Goal: Task Accomplishment & Management: Manage account settings

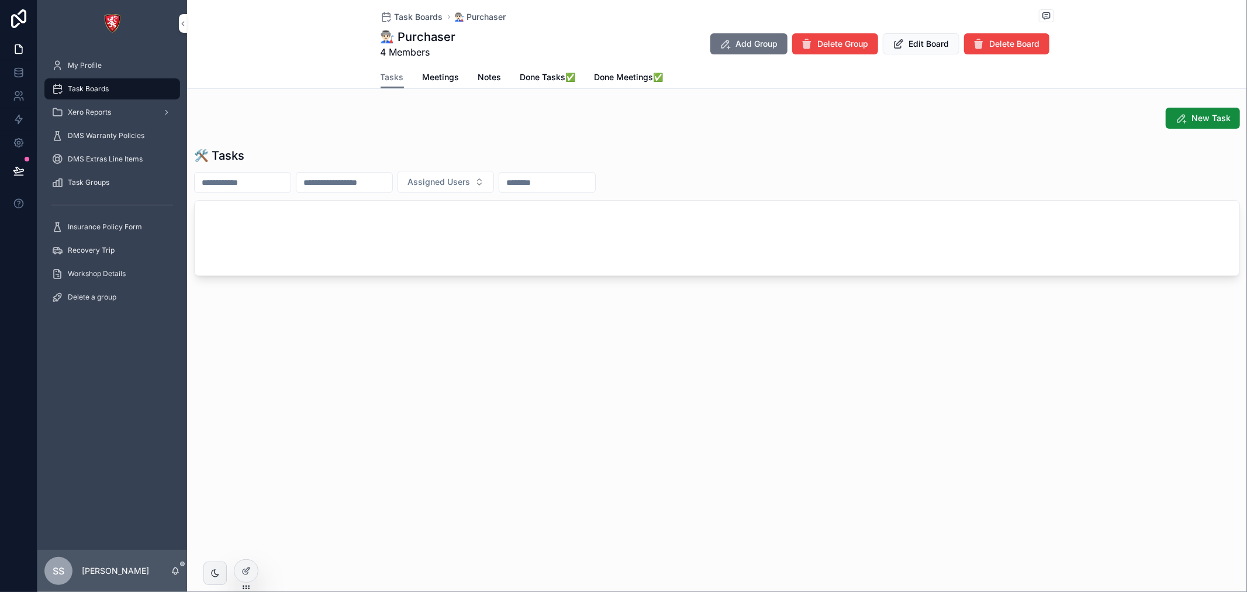
click at [82, 57] on div "My Profile" at bounding box center [112, 65] width 122 height 19
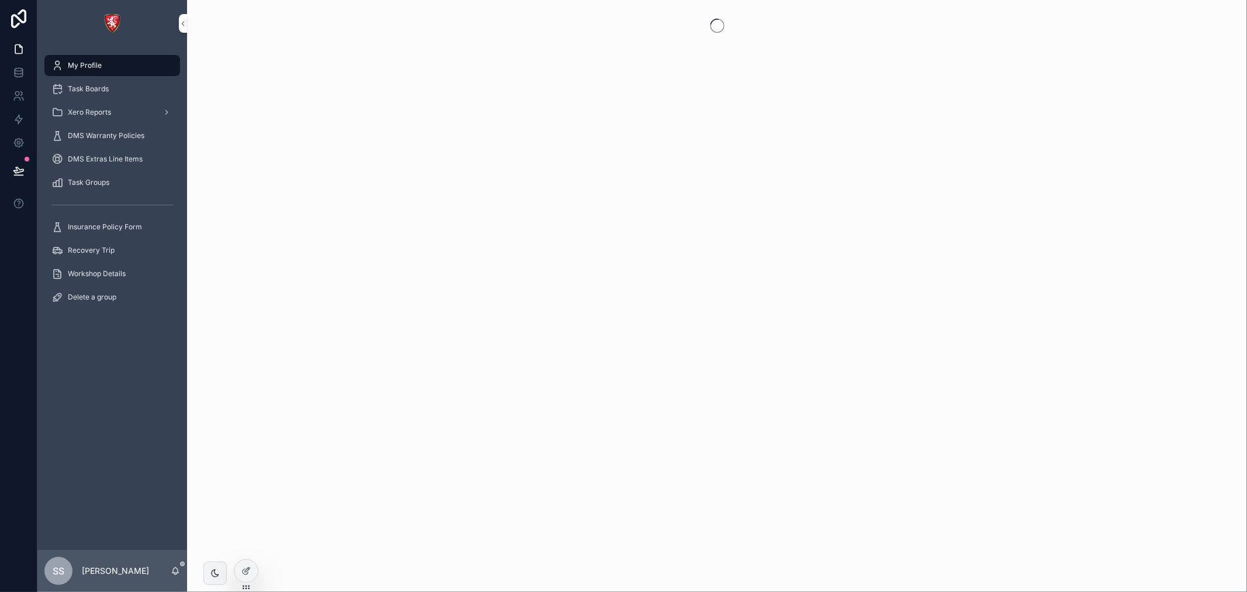
click at [83, 90] on span "Task Boards" at bounding box center [88, 88] width 41 height 9
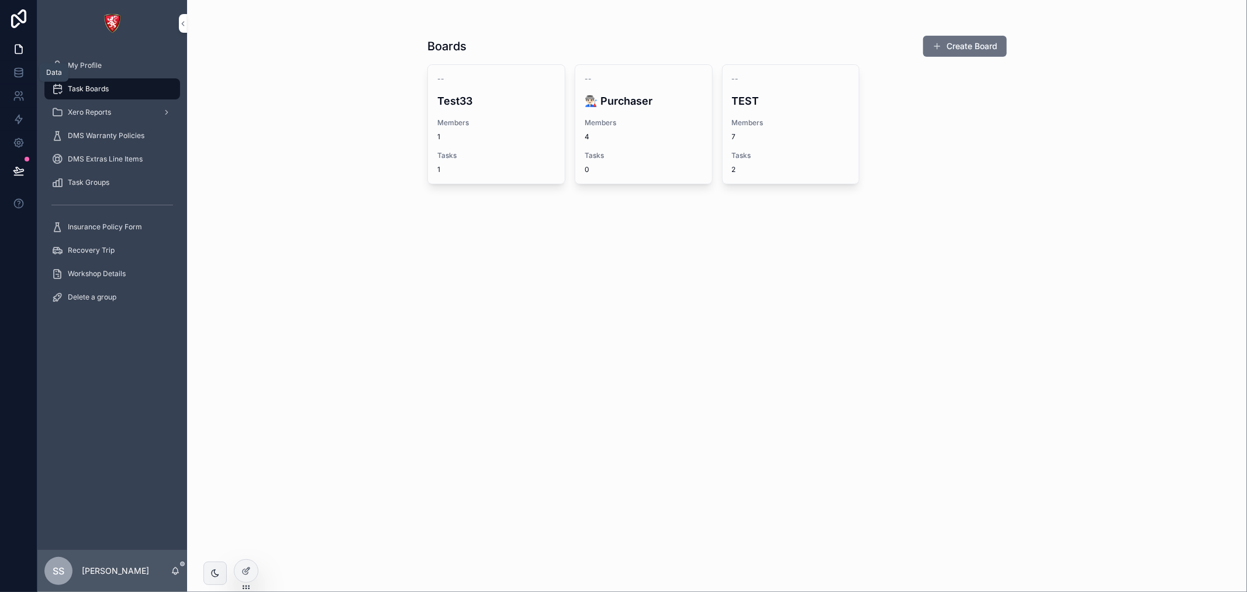
click at [16, 68] on icon at bounding box center [19, 73] width 12 height 12
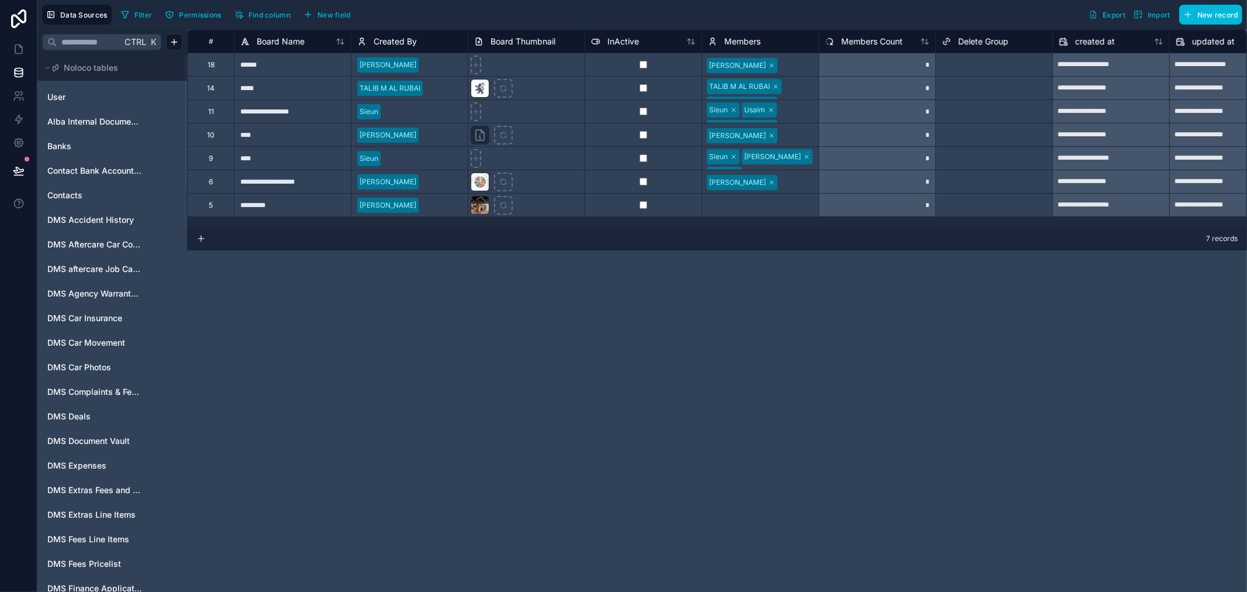
click at [72, 48] on input "text" at bounding box center [89, 42] width 65 height 21
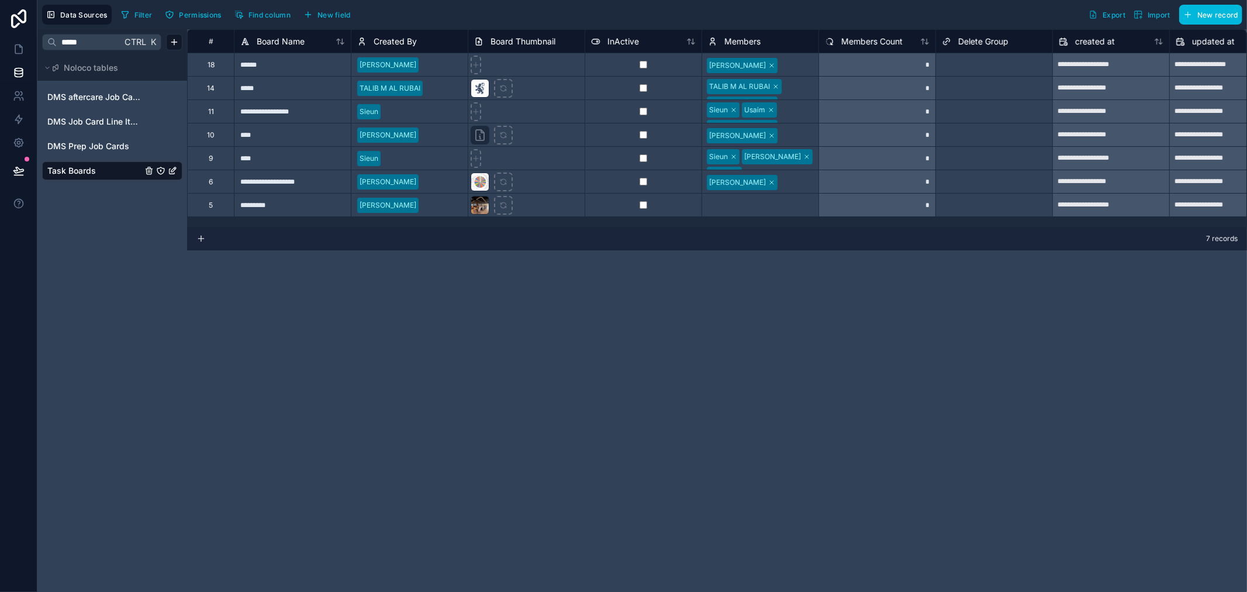
type input "*****"
click at [771, 171] on div "[PERSON_NAME]" at bounding box center [760, 181] width 116 height 23
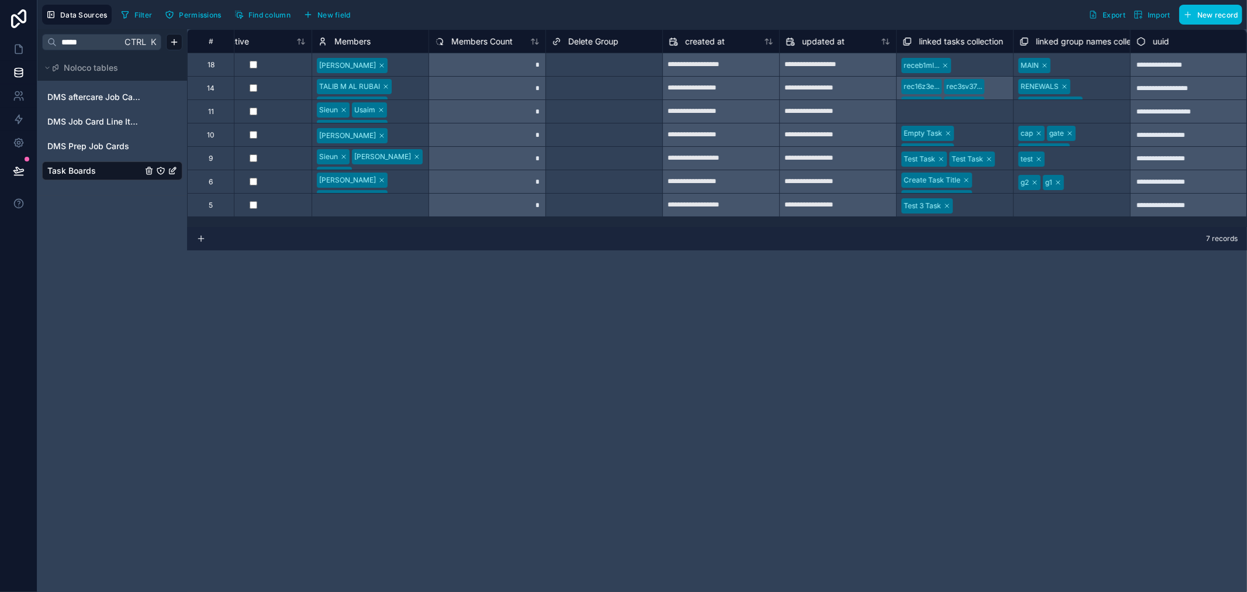
scroll to position [0, 181]
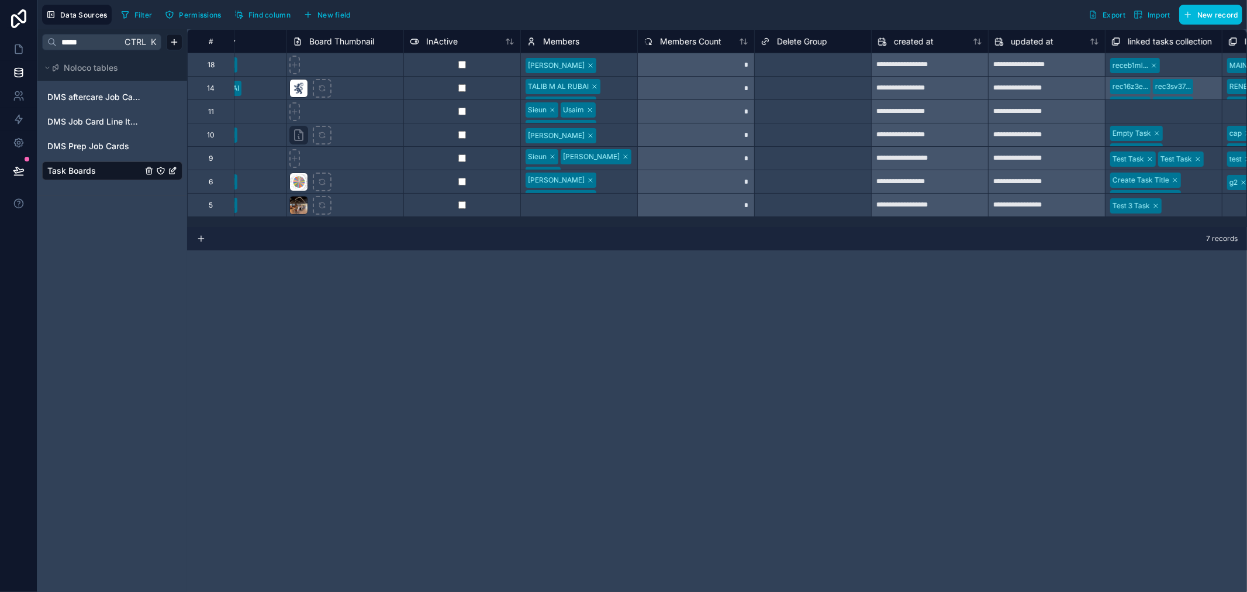
click at [627, 189] on div "[PERSON_NAME] [PERSON_NAME]" at bounding box center [579, 181] width 116 height 23
click at [804, 173] on div "Select a Delete Group" at bounding box center [791, 181] width 73 height 23
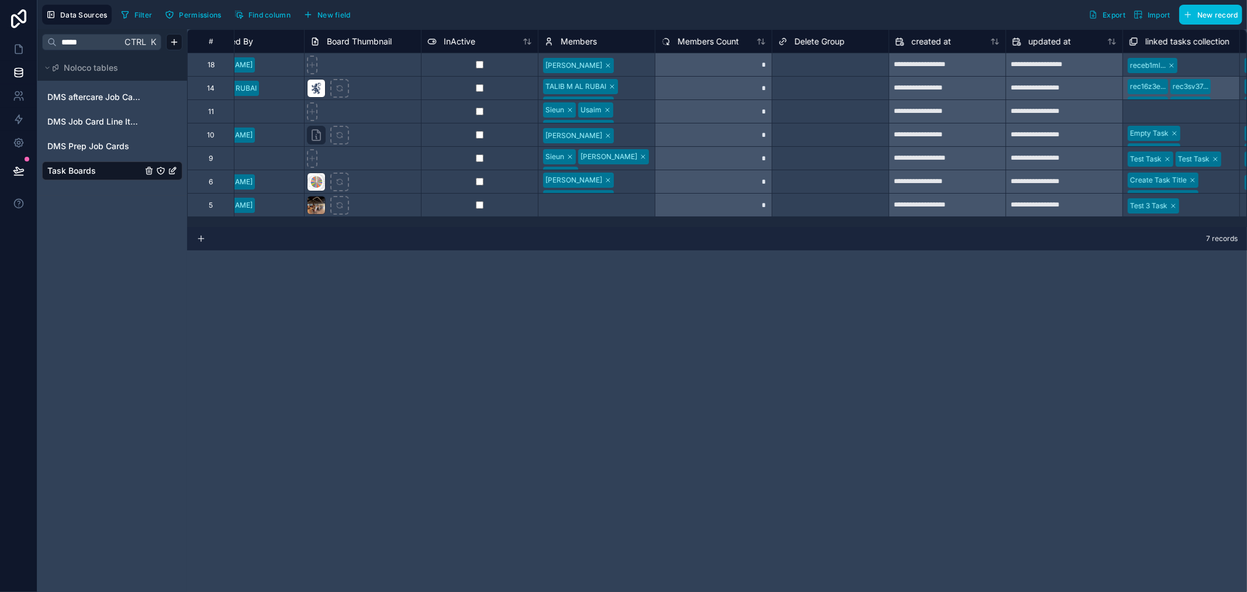
scroll to position [0, 0]
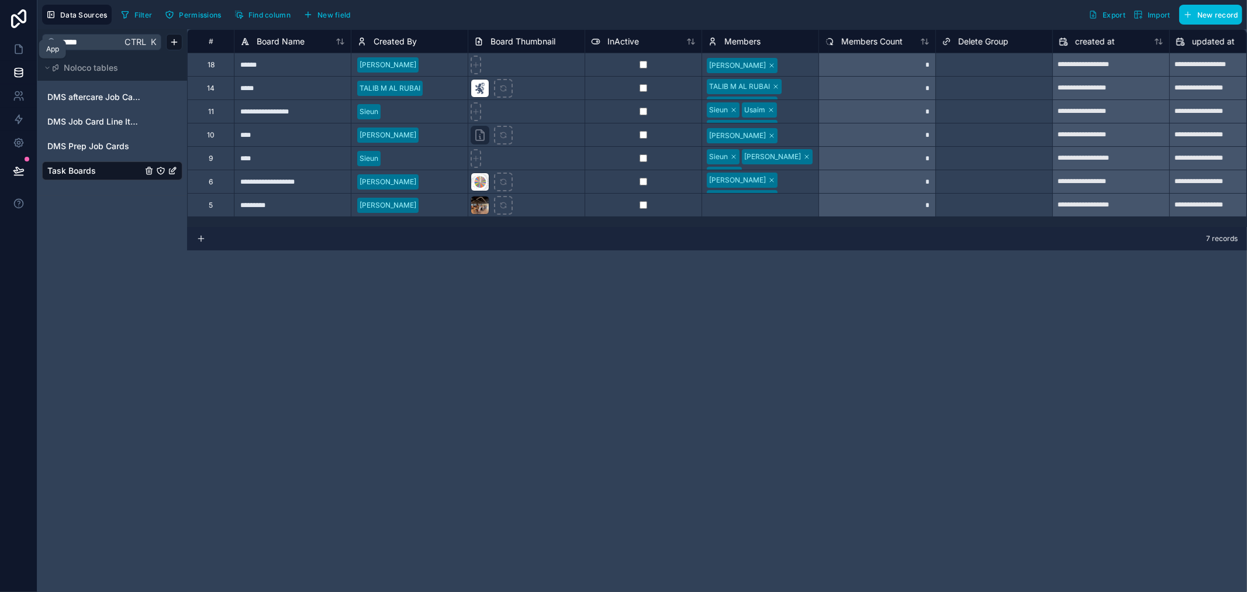
click at [18, 54] on icon at bounding box center [18, 49] width 7 height 9
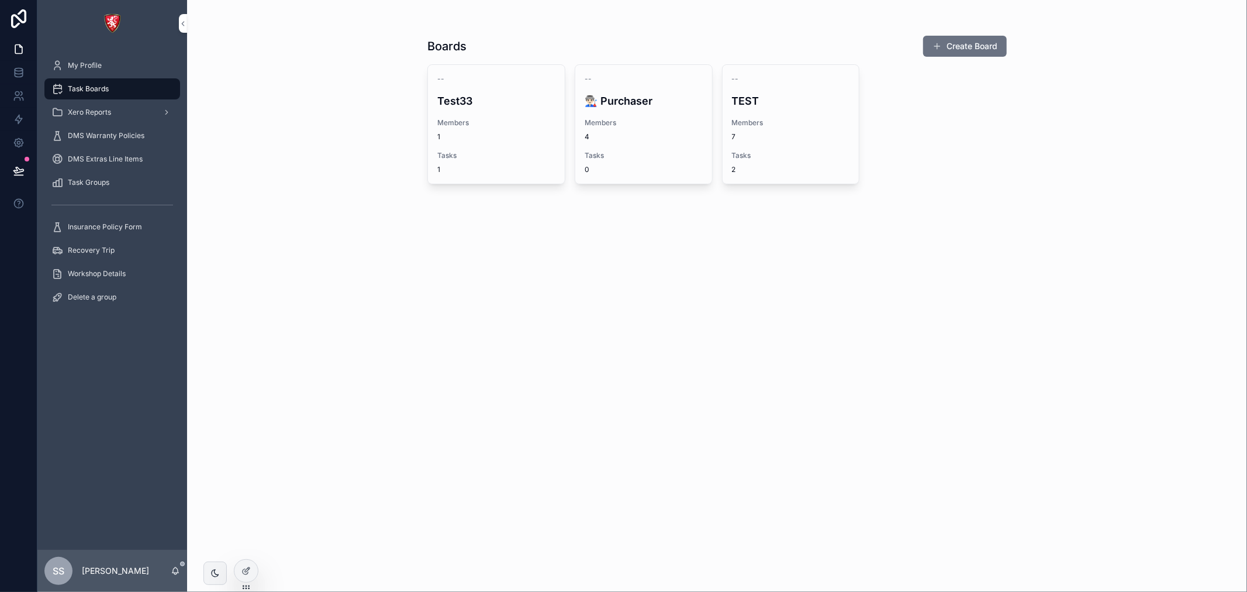
drag, startPoint x: 11, startPoint y: 1, endPoint x: 34, endPoint y: 22, distance: 31.1
drag, startPoint x: 34, startPoint y: 22, endPoint x: 564, endPoint y: 119, distance: 539.3
click at [564, 119] on div "-- Test33 Members 1 Tasks 1" at bounding box center [496, 124] width 137 height 119
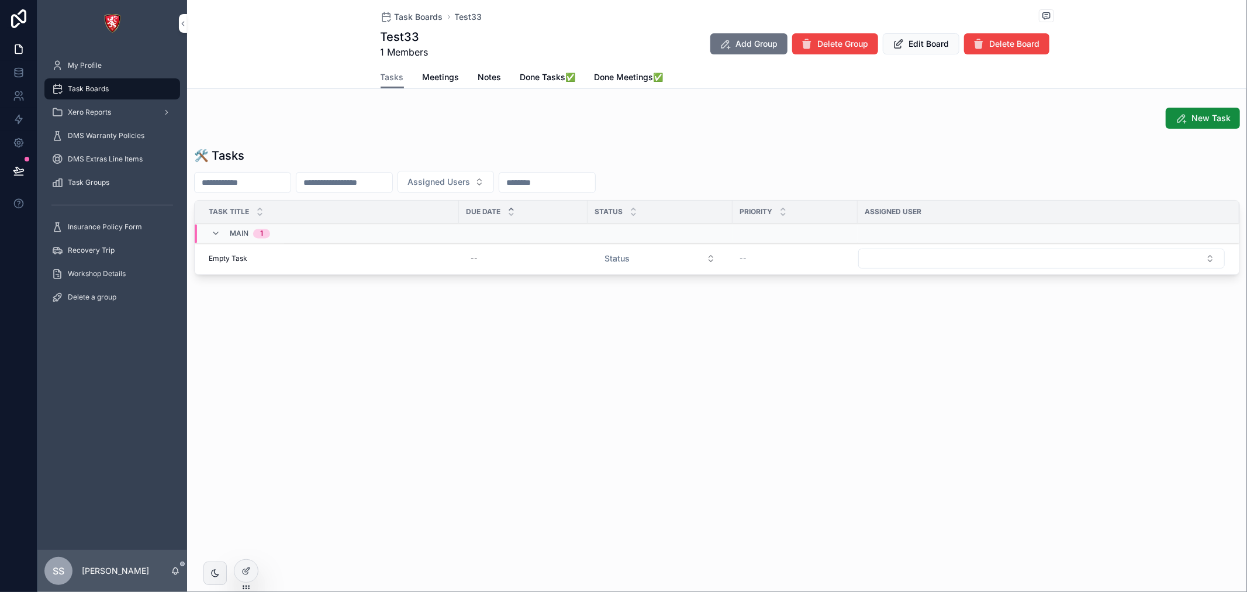
click at [435, 19] on span "Task Boards" at bounding box center [419, 17] width 49 height 12
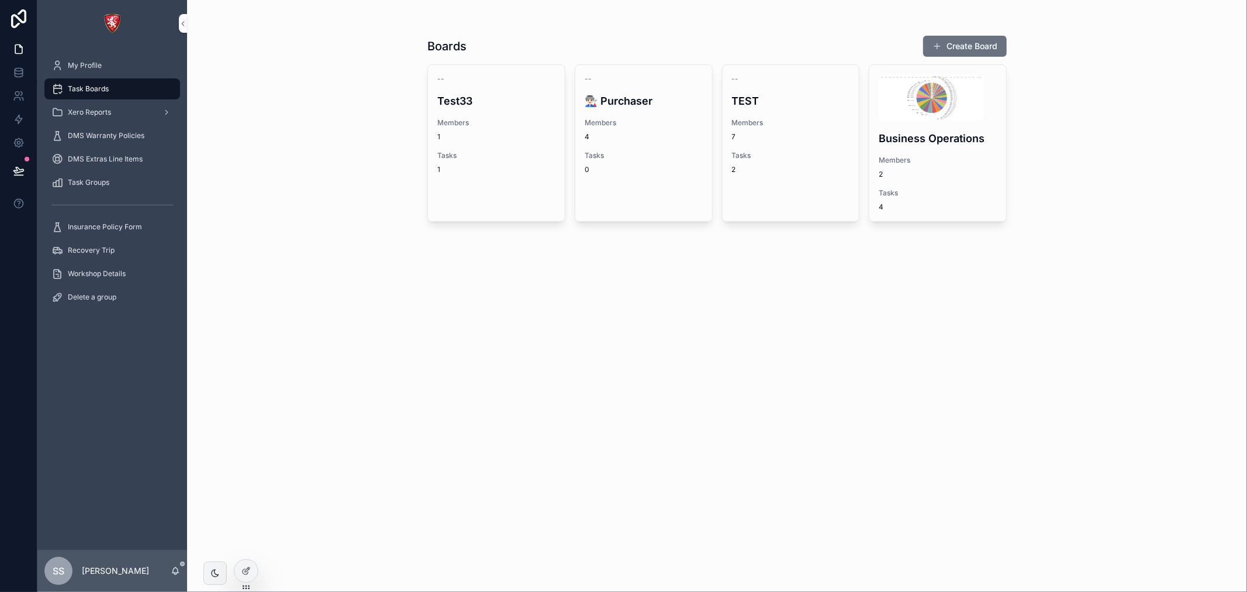
click at [910, 147] on div "Business Operations Members 2 Tasks 4" at bounding box center [938, 143] width 137 height 156
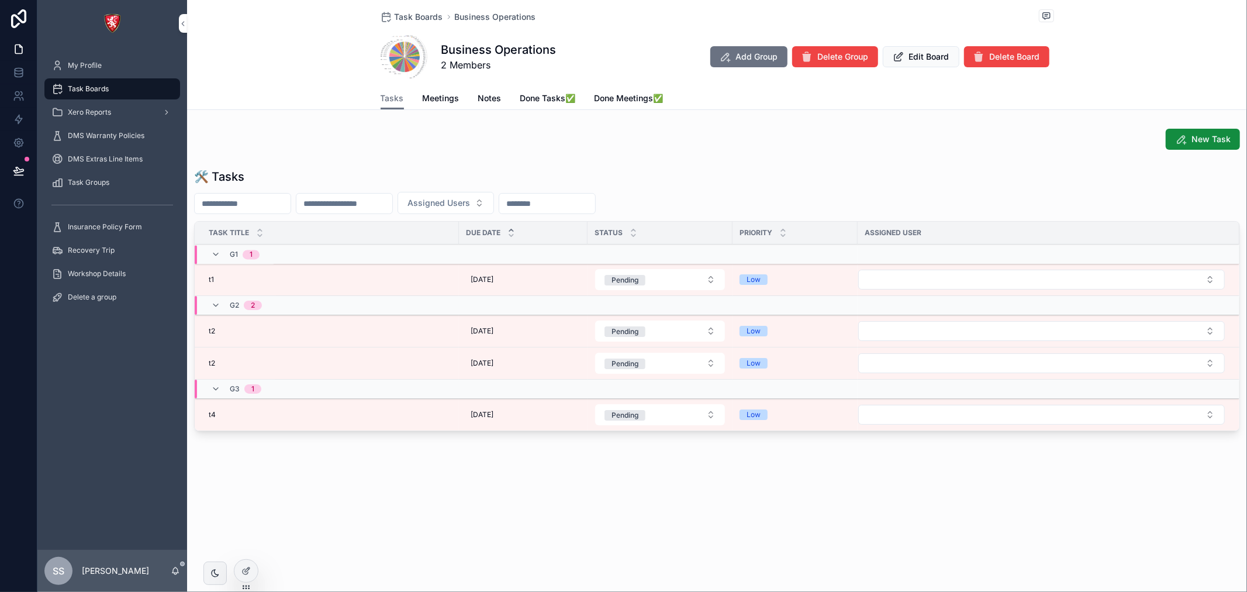
click at [260, 570] on div "Task Boards Business Operations Business Operations 2 Members Add Group Delete …" at bounding box center [717, 296] width 1060 height 592
click at [247, 566] on icon at bounding box center [246, 570] width 9 height 9
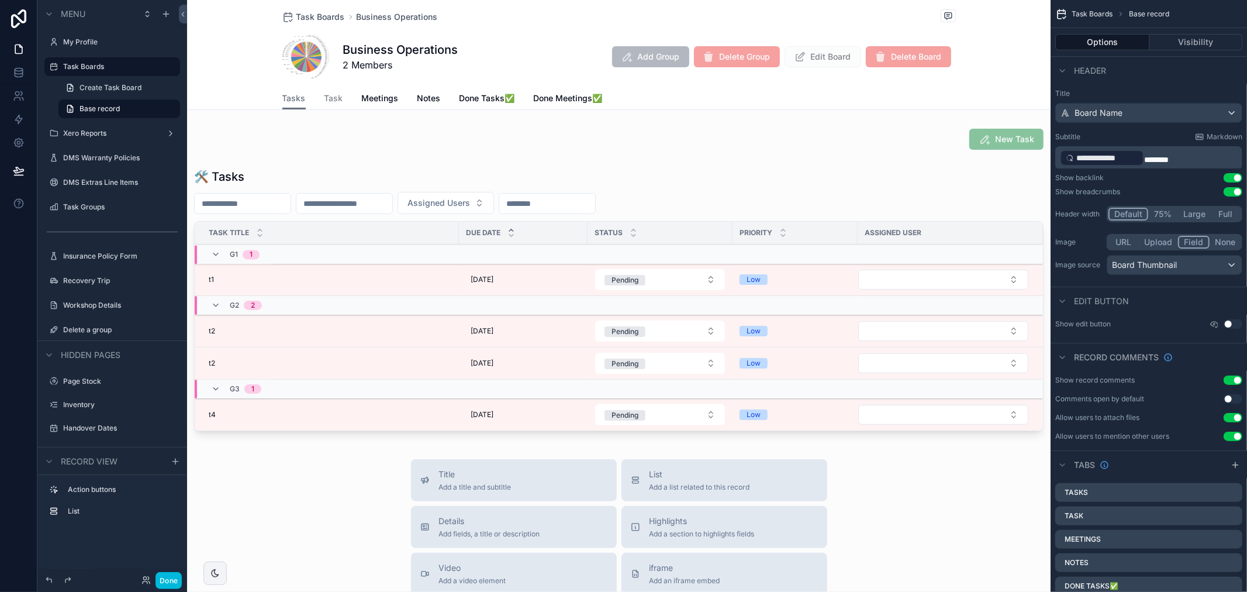
click at [325, 92] on span "Task" at bounding box center [334, 98] width 19 height 12
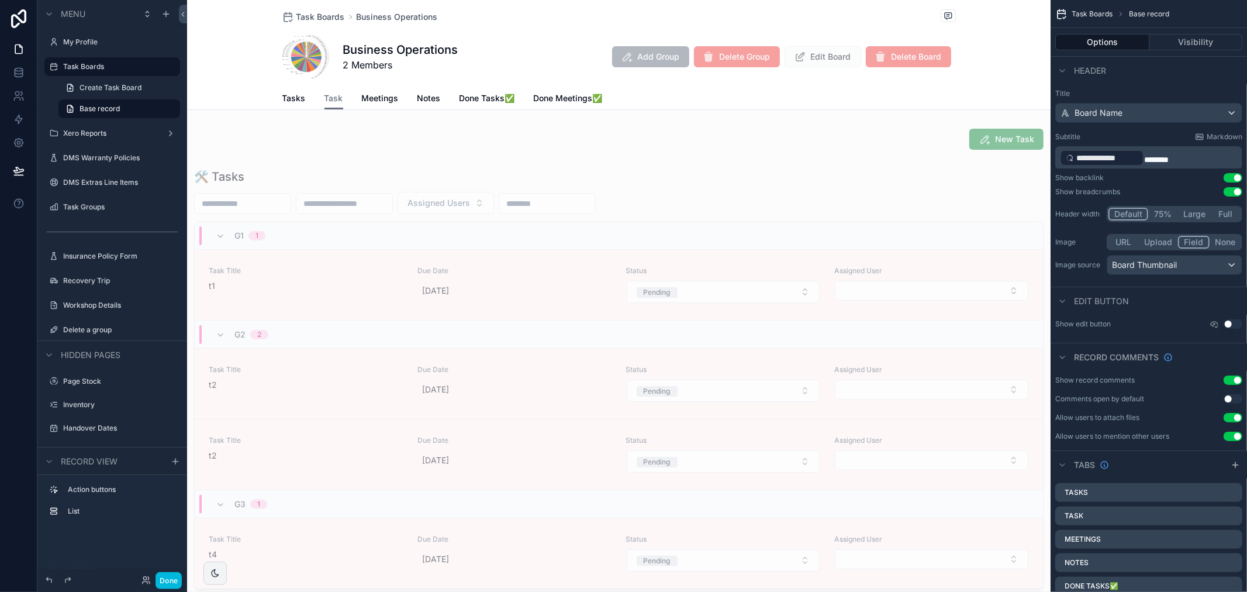
drag, startPoint x: 1213, startPoint y: 328, endPoint x: 1226, endPoint y: 347, distance: 23.0
click at [1219, 332] on div "**********" at bounding box center [1149, 377] width 196 height 754
click at [0, 0] on icon "scrollable content" at bounding box center [0, 0] width 0 height 0
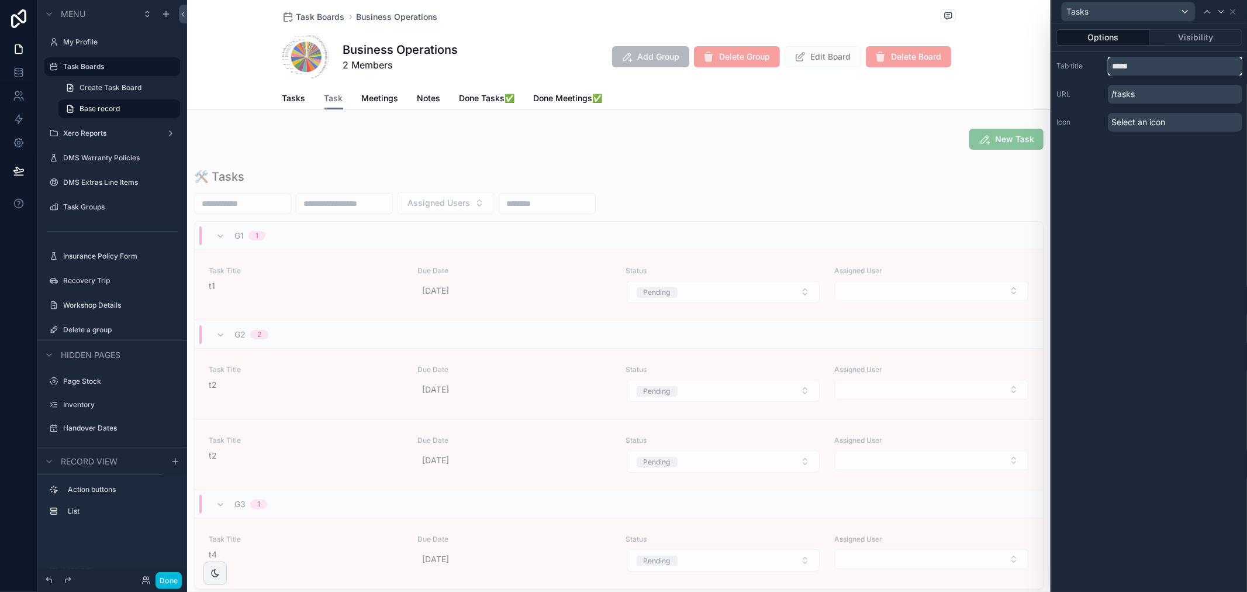
click at [1158, 62] on input "*****" at bounding box center [1175, 66] width 134 height 19
click at [1217, 14] on icon at bounding box center [1221, 11] width 9 height 9
click at [1148, 74] on input "****" at bounding box center [1175, 66] width 134 height 19
click at [1148, 92] on p "/task" at bounding box center [1175, 94] width 134 height 19
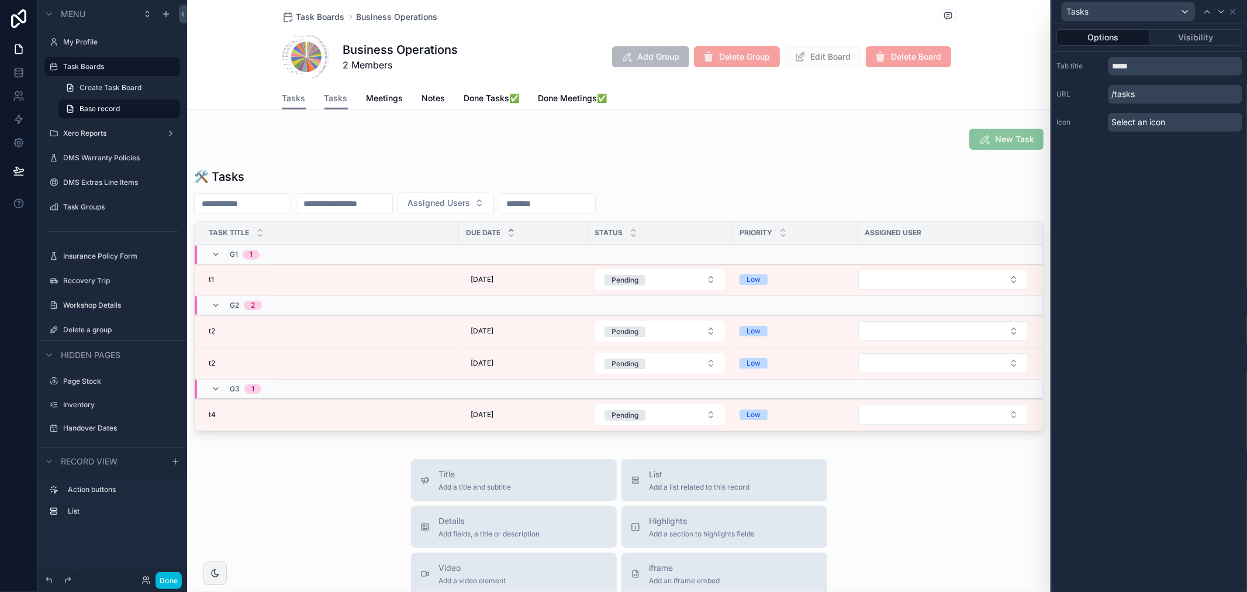
click at [1157, 85] on p "/tasks" at bounding box center [1175, 94] width 134 height 19
click at [1161, 99] on p "/tasks" at bounding box center [1175, 94] width 134 height 19
click at [1141, 95] on p "/tasks" at bounding box center [1175, 94] width 134 height 19
click at [1136, 90] on p "/tasks" at bounding box center [1175, 94] width 134 height 19
click at [1124, 94] on p "/tasks" at bounding box center [1175, 94] width 134 height 19
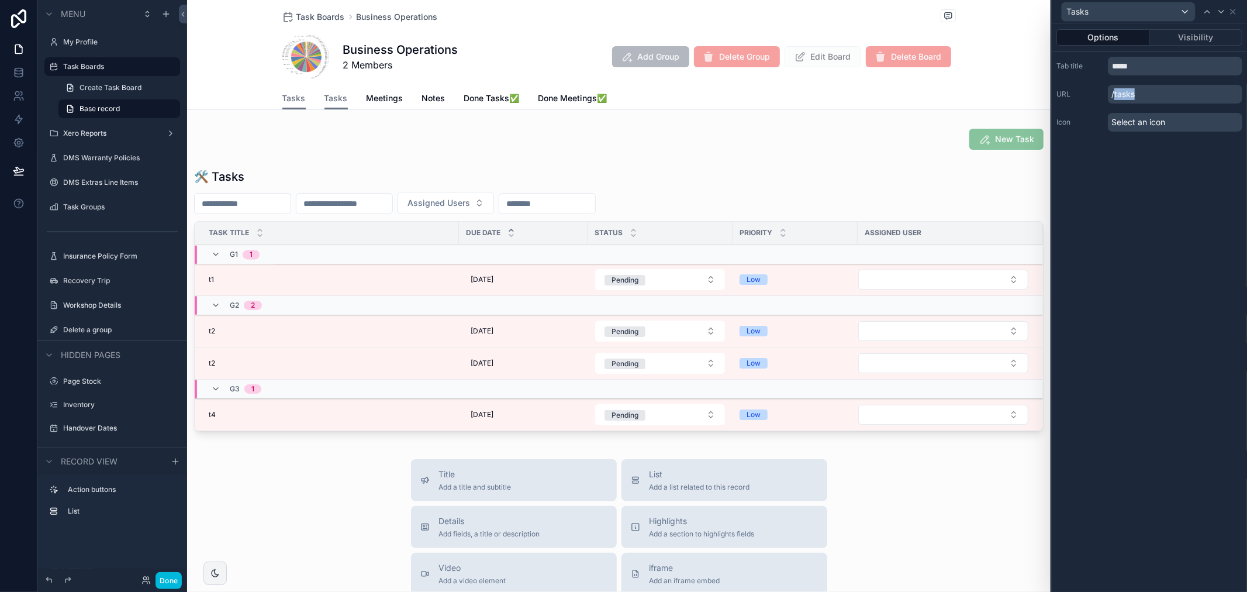
click at [1124, 94] on p "/tasks" at bounding box center [1175, 94] width 134 height 19
click at [1124, 95] on p "/tasks" at bounding box center [1175, 94] width 134 height 19
click at [1137, 95] on p "/tasks" at bounding box center [1175, 94] width 134 height 19
click at [1138, 59] on input "*****" at bounding box center [1175, 66] width 134 height 19
type input "****"
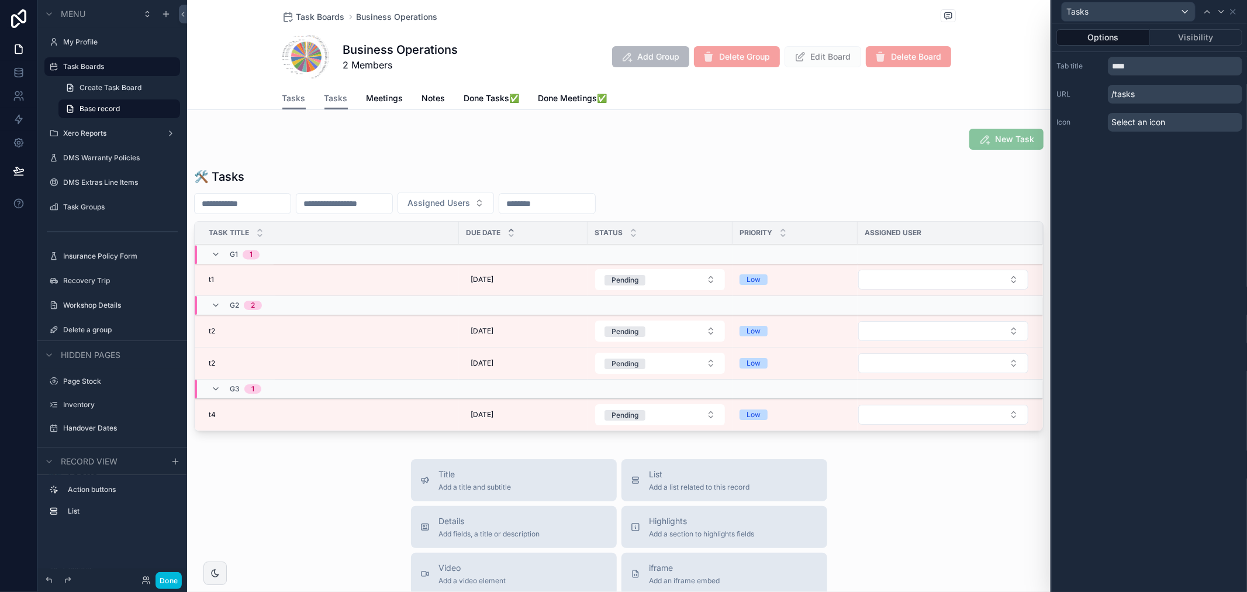
click at [1179, 197] on div "Options Visibility Tab title **** URL /tasks Icon Select an icon" at bounding box center [1149, 307] width 195 height 568
click at [1159, 37] on button "Visibility" at bounding box center [1196, 37] width 93 height 16
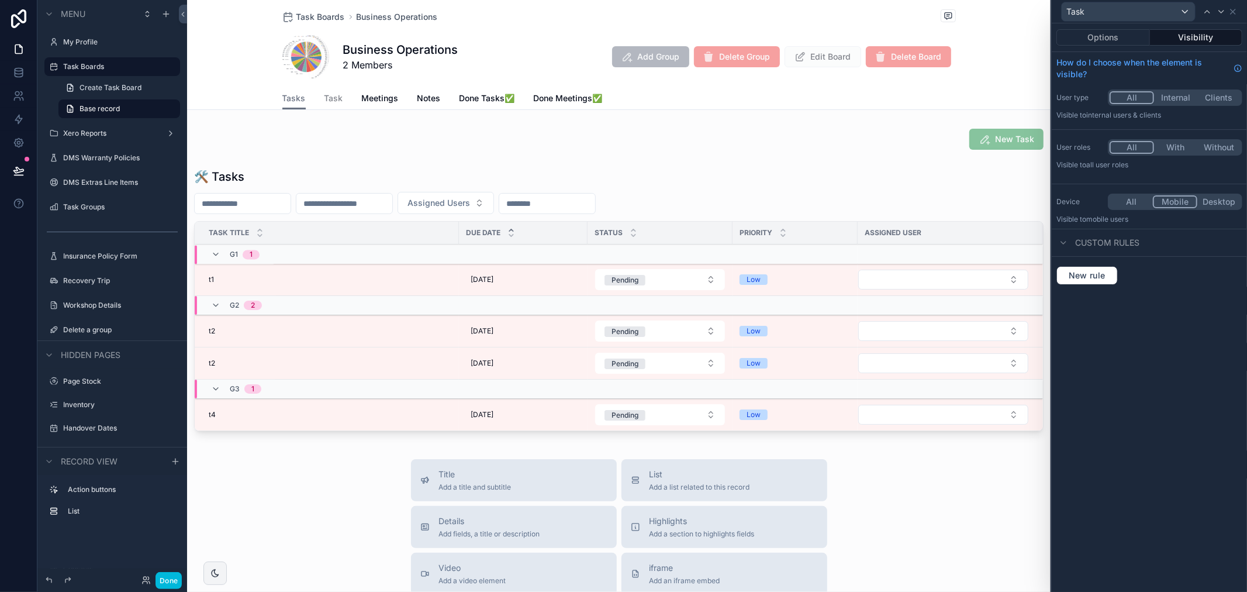
click at [325, 102] on span "Task" at bounding box center [334, 98] width 19 height 12
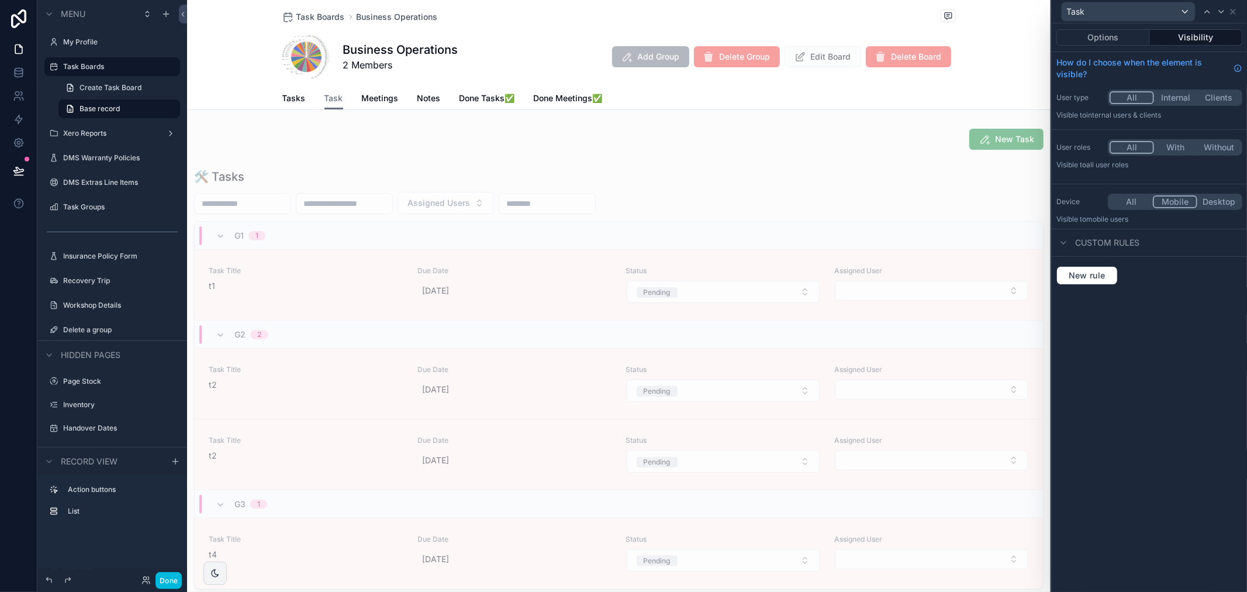
click at [294, 98] on span "Tasks" at bounding box center [293, 98] width 23 height 12
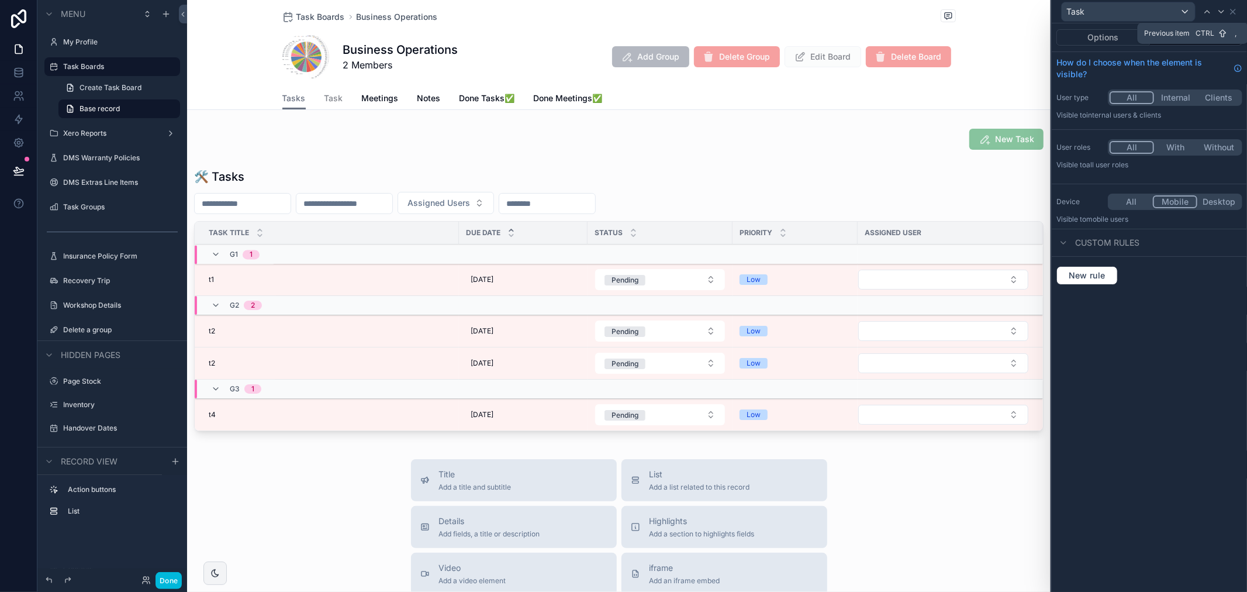
click at [1209, 8] on icon at bounding box center [1207, 11] width 9 height 9
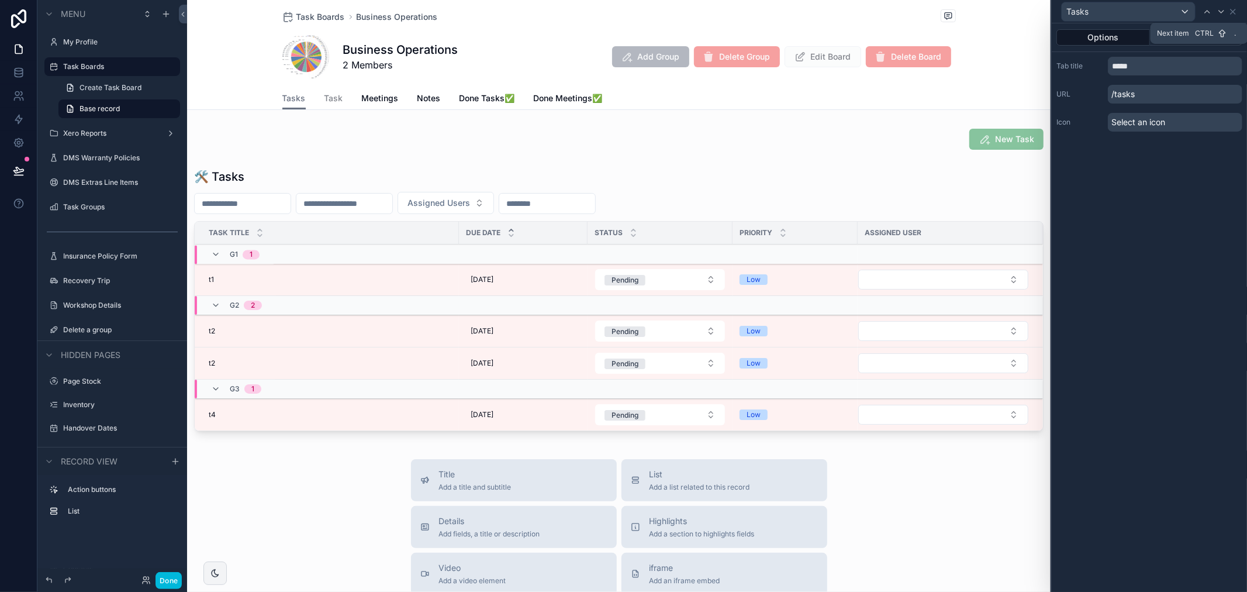
click at [1220, 11] on icon at bounding box center [1221, 12] width 5 height 2
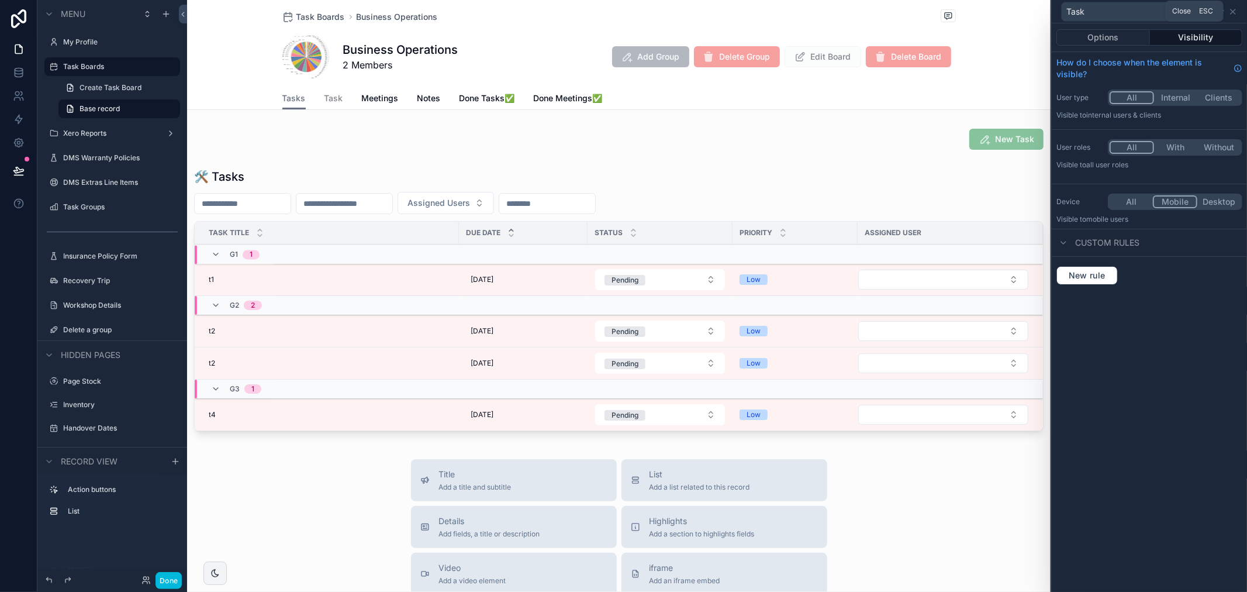
click at [1205, 12] on span "Esc" at bounding box center [1206, 10] width 19 height 9
click at [1208, 11] on icon at bounding box center [1207, 12] width 5 height 2
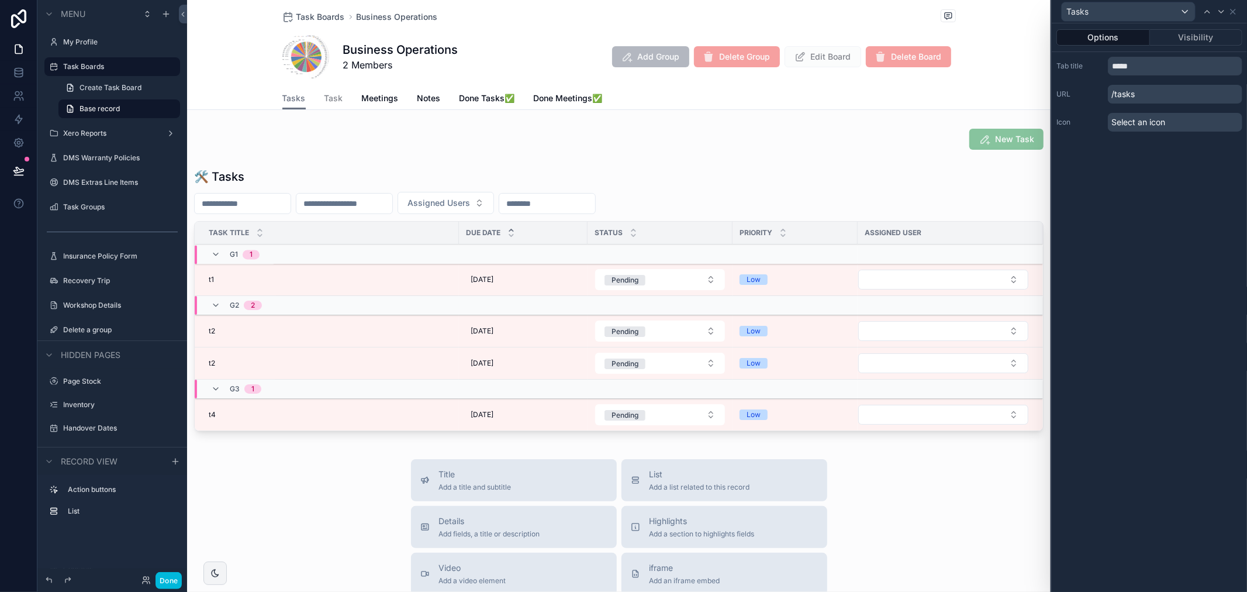
click at [1150, 91] on p "/tasks" at bounding box center [1175, 94] width 134 height 19
click at [1127, 92] on p "/tasks" at bounding box center [1175, 94] width 134 height 19
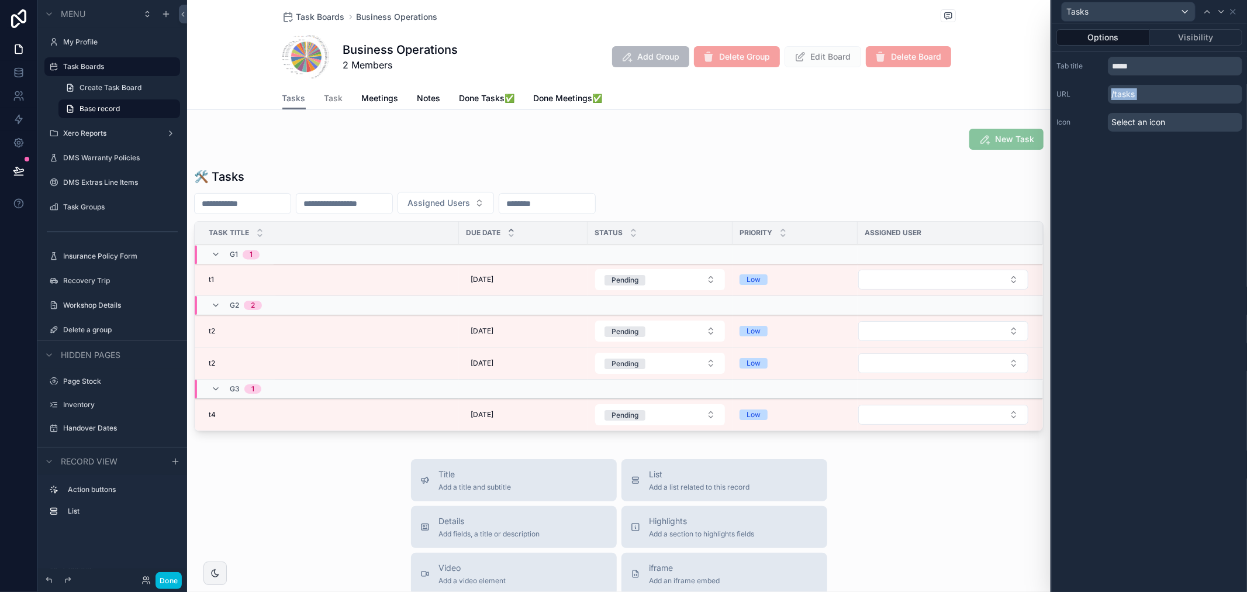
click at [1127, 92] on p "/tasks" at bounding box center [1175, 94] width 134 height 19
click at [518, 165] on div "scrollable content" at bounding box center [619, 302] width 864 height 277
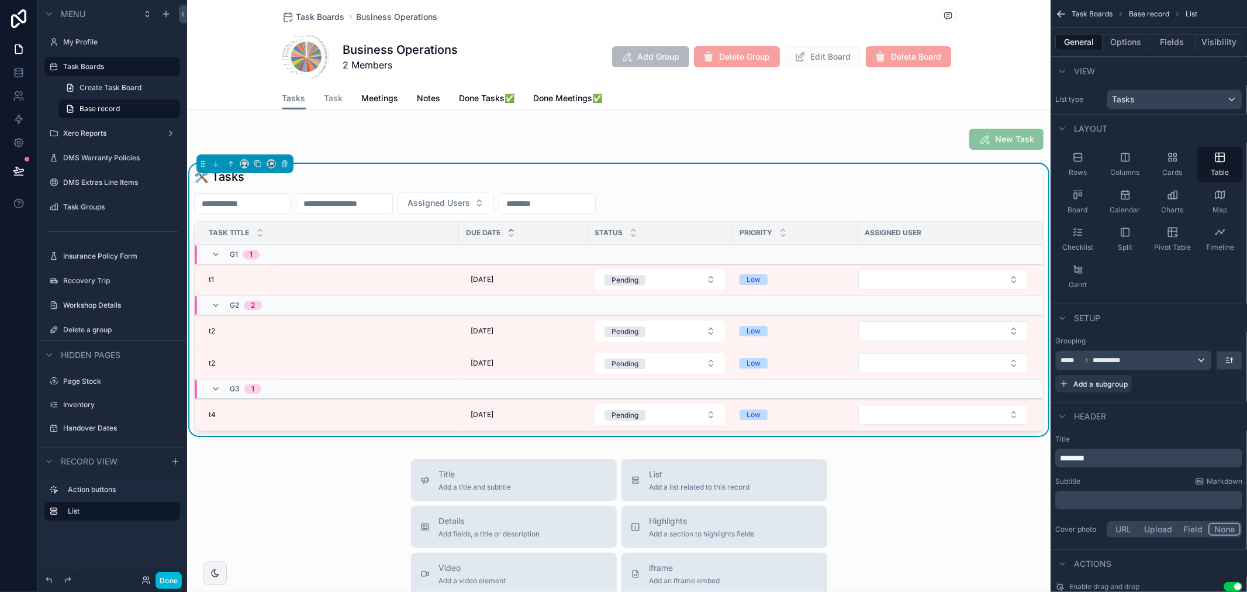
click at [1198, 39] on button "Visibility" at bounding box center [1219, 42] width 47 height 16
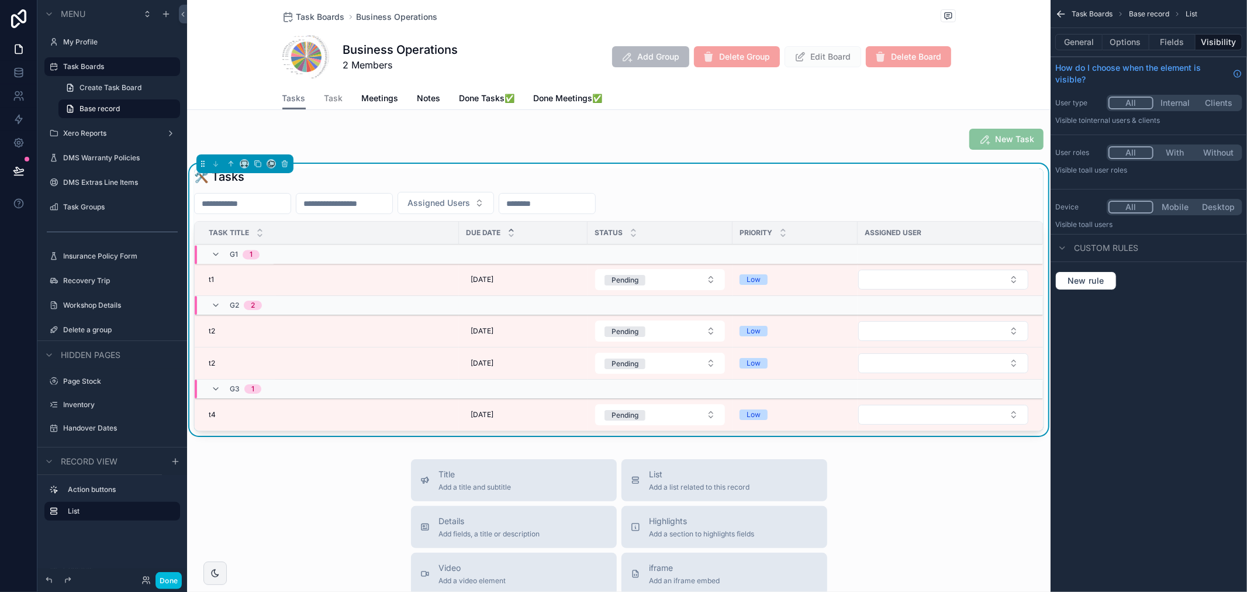
click at [312, 88] on div "Tasks Task Meetings Notes Done Tasks✅ Done Meetings✅" at bounding box center [619, 98] width 674 height 22
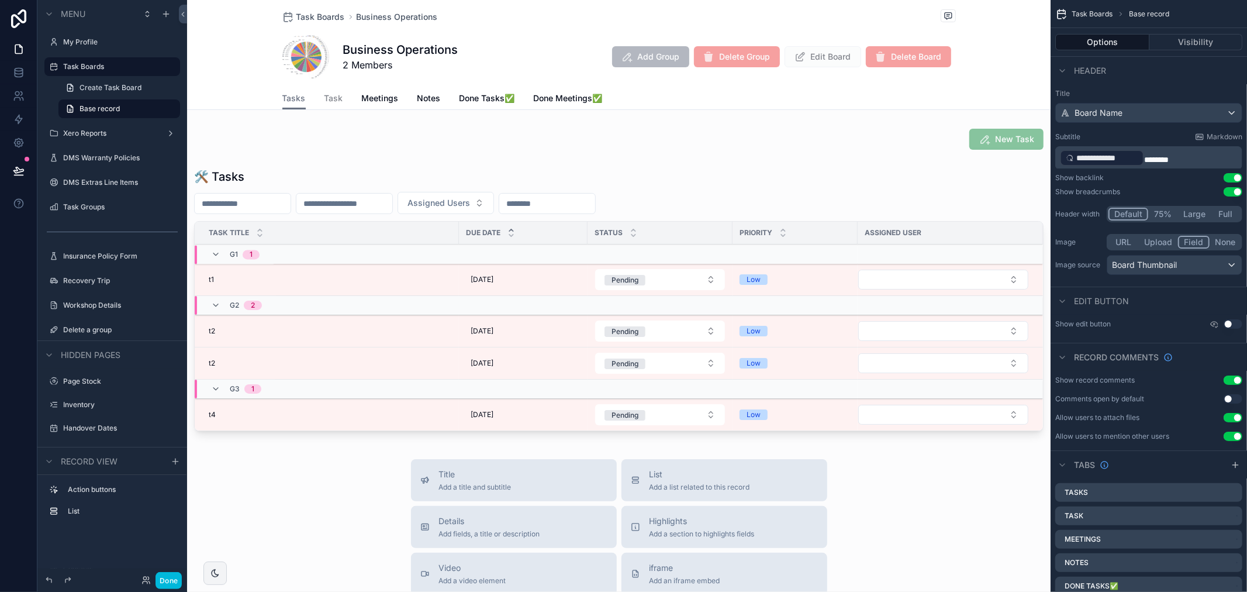
click at [325, 94] on span "Task" at bounding box center [334, 98] width 19 height 12
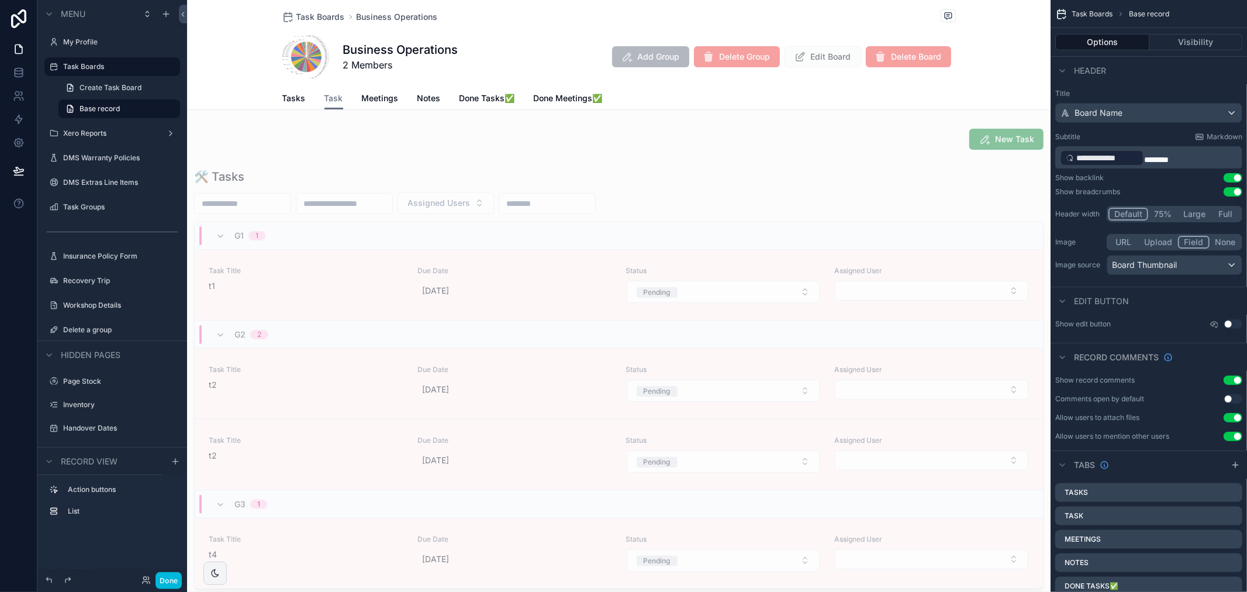
click at [404, 281] on div "scrollable content" at bounding box center [619, 381] width 864 height 434
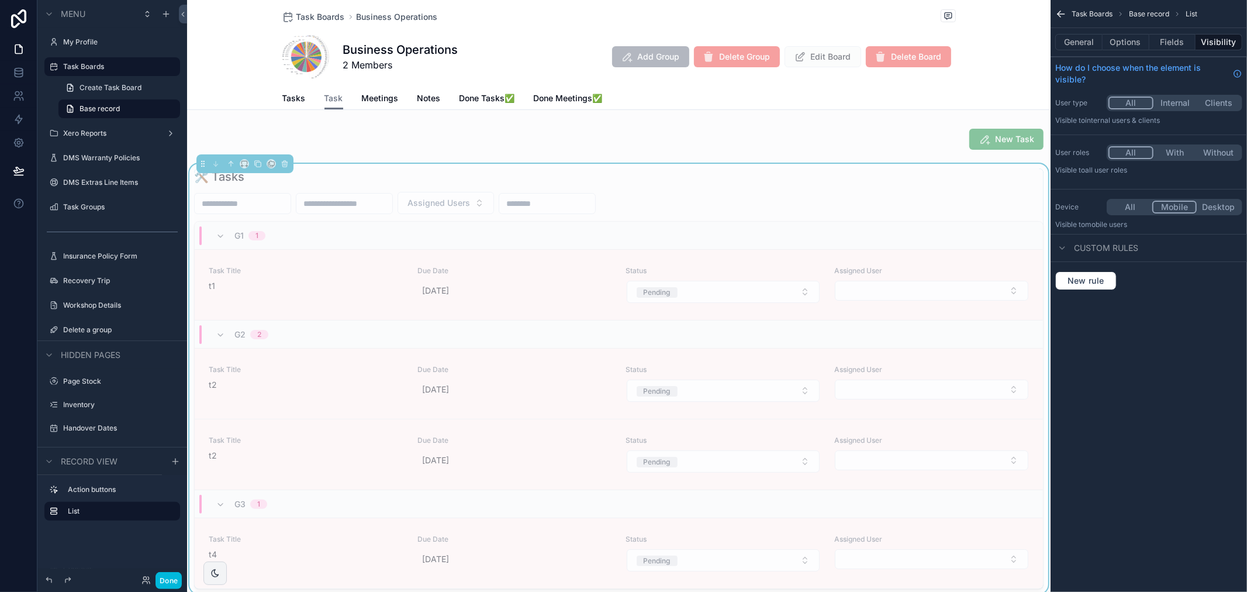
click at [1078, 51] on div "General Options Fields Visibility" at bounding box center [1149, 42] width 196 height 28
click at [1077, 47] on button "General" at bounding box center [1078, 42] width 47 height 16
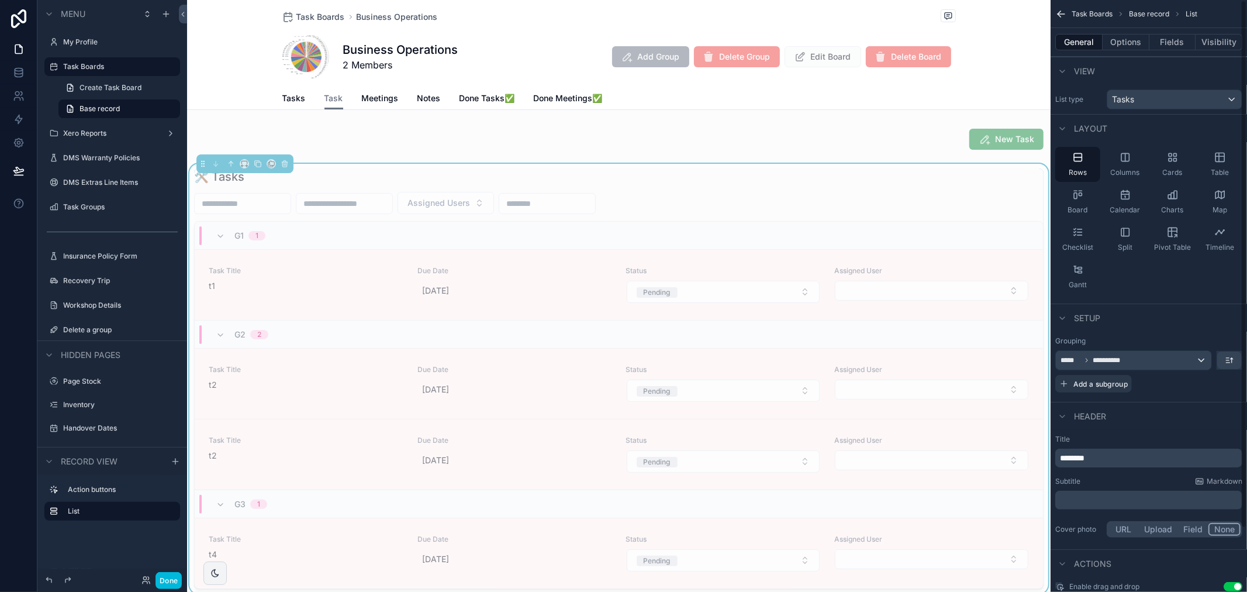
click at [1136, 42] on button "Options" at bounding box center [1126, 42] width 47 height 16
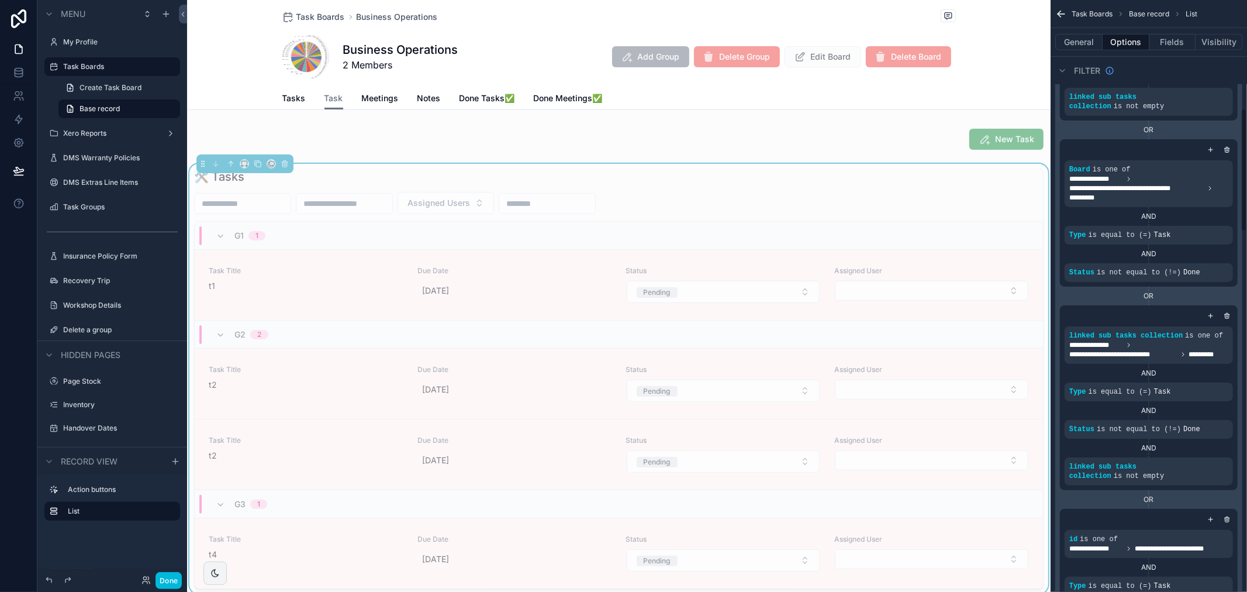
scroll to position [519, 0]
click at [1071, 48] on button "General" at bounding box center [1078, 42] width 47 height 16
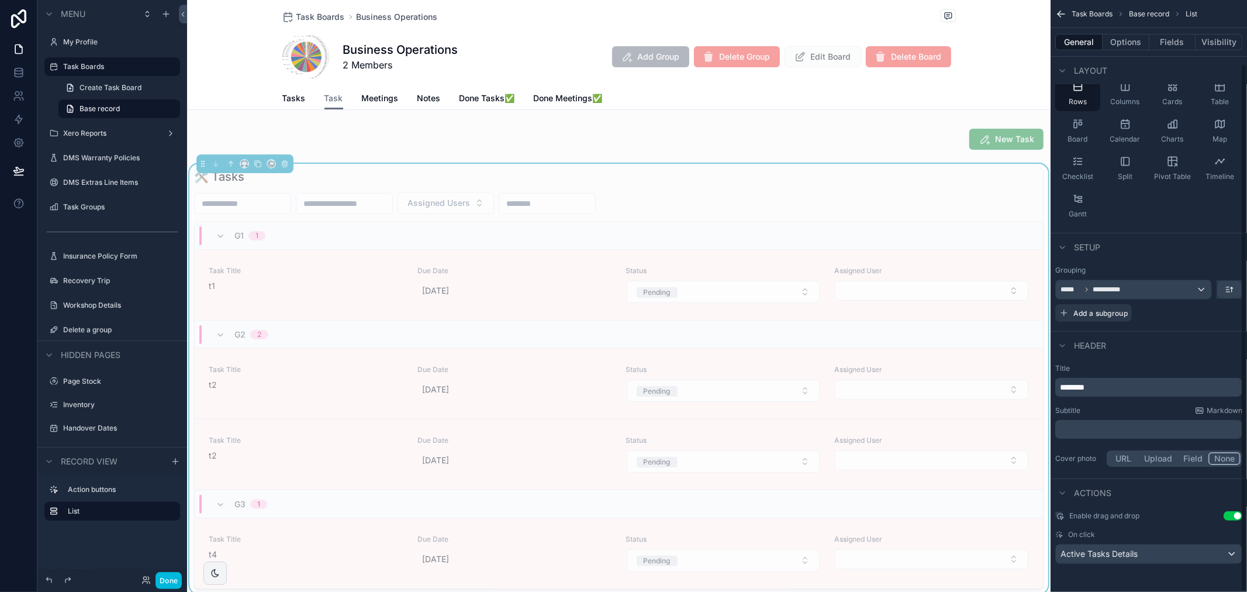
scroll to position [71, 0]
click at [454, 60] on div "Business Operations 2 Members Add Group Delete Group Edit Board Delete Board" at bounding box center [619, 56] width 674 height 47
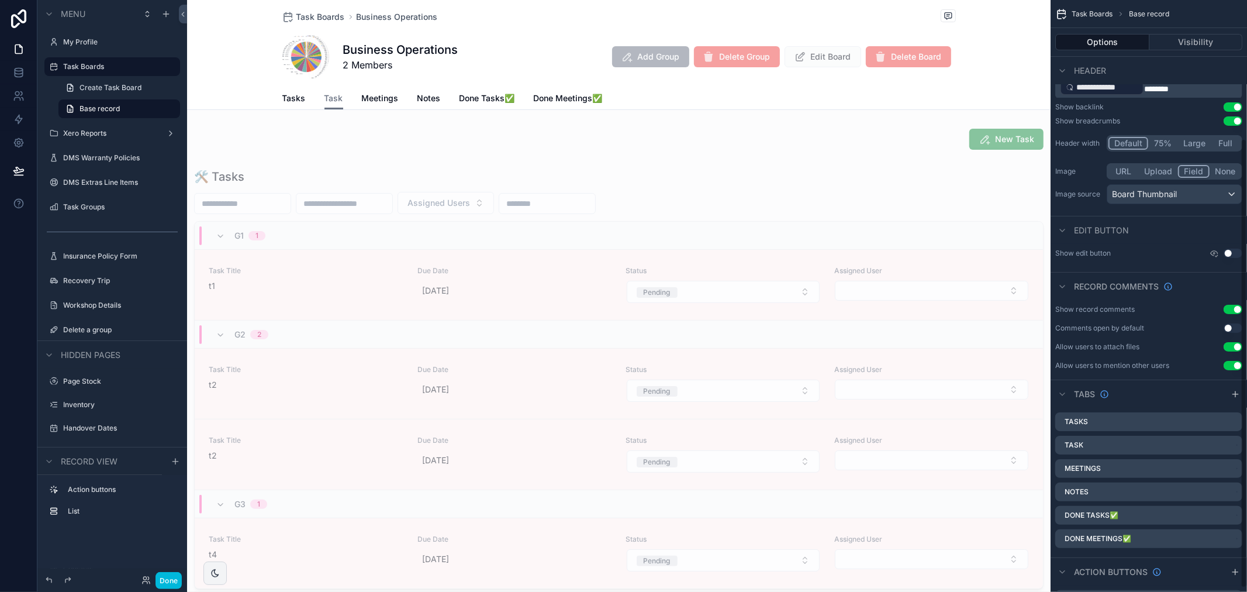
scroll to position [185, 0]
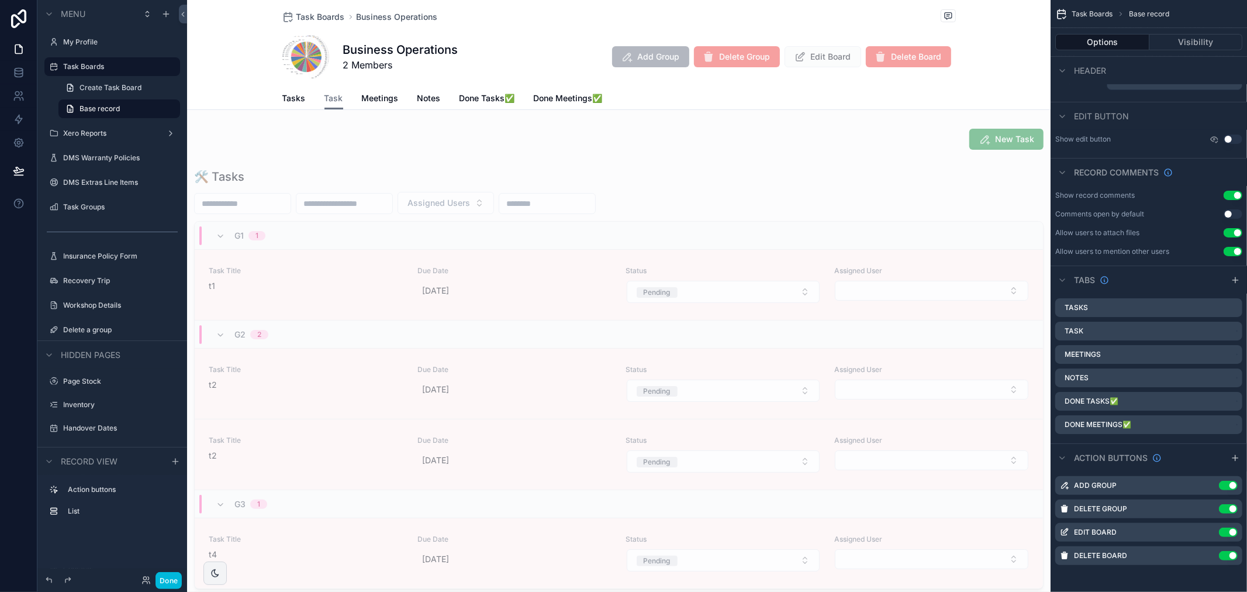
click at [282, 106] on link "Tasks" at bounding box center [293, 99] width 23 height 23
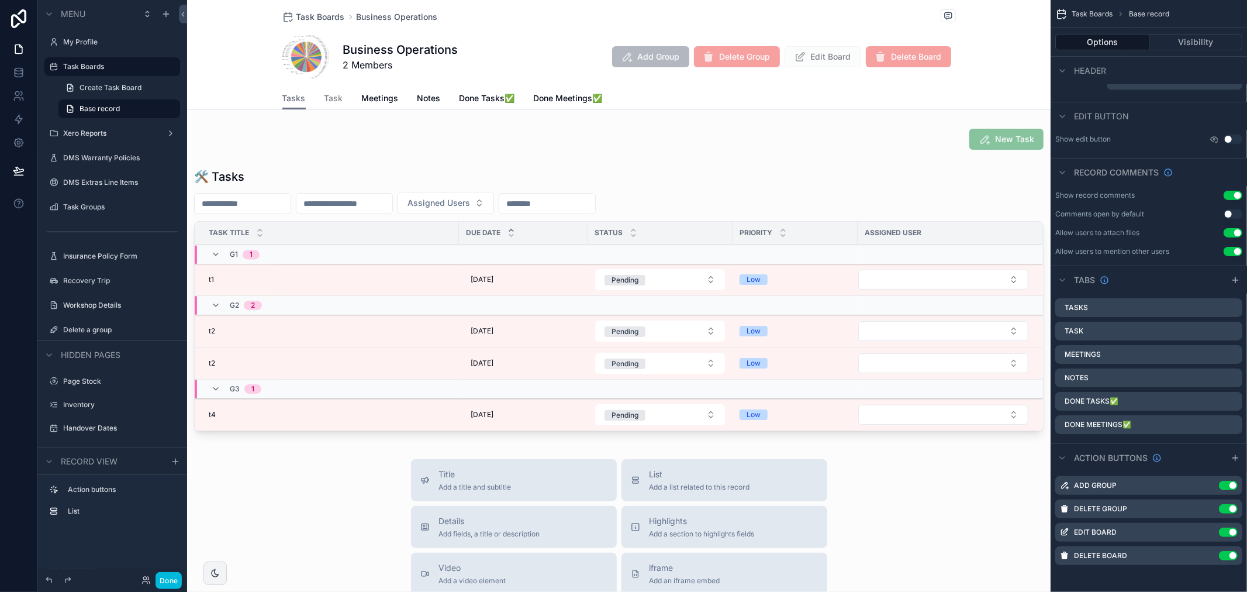
click at [627, 182] on div "scrollable content" at bounding box center [619, 302] width 864 height 277
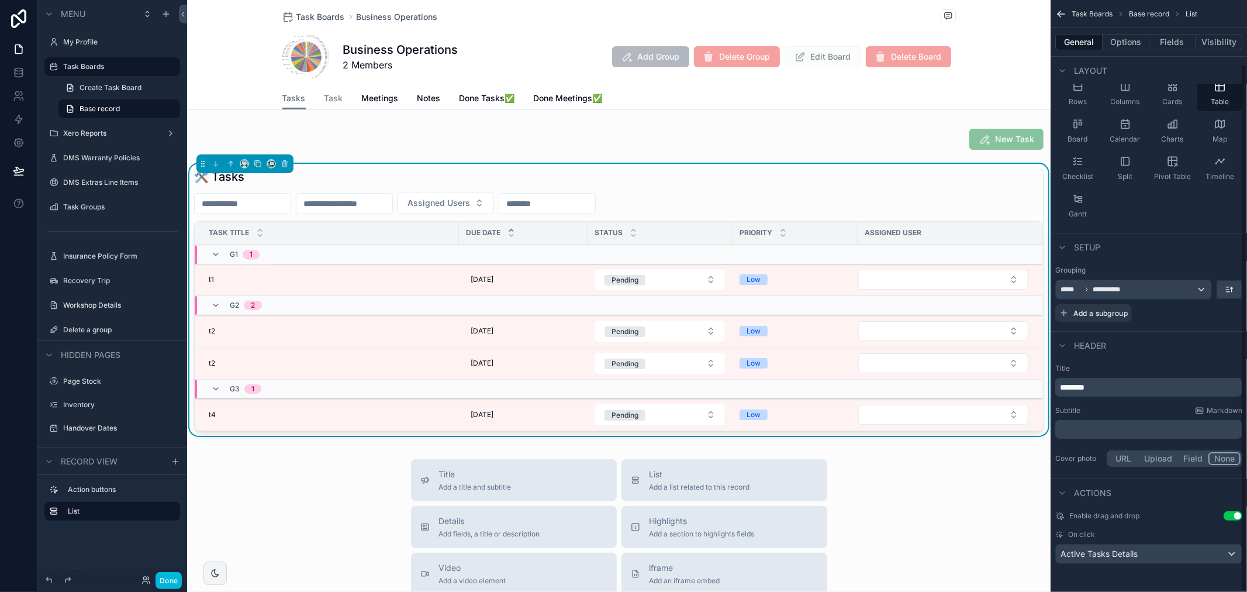
scroll to position [71, 0]
click at [258, 165] on icon "scrollable content" at bounding box center [258, 164] width 8 height 8
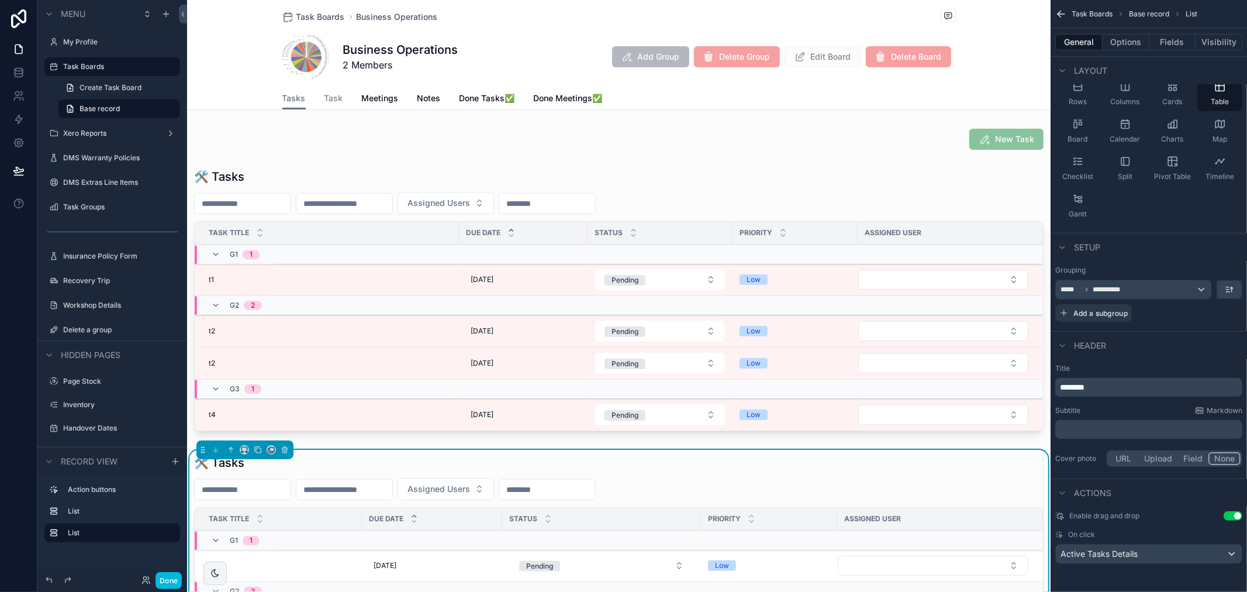
scroll to position [130, 0]
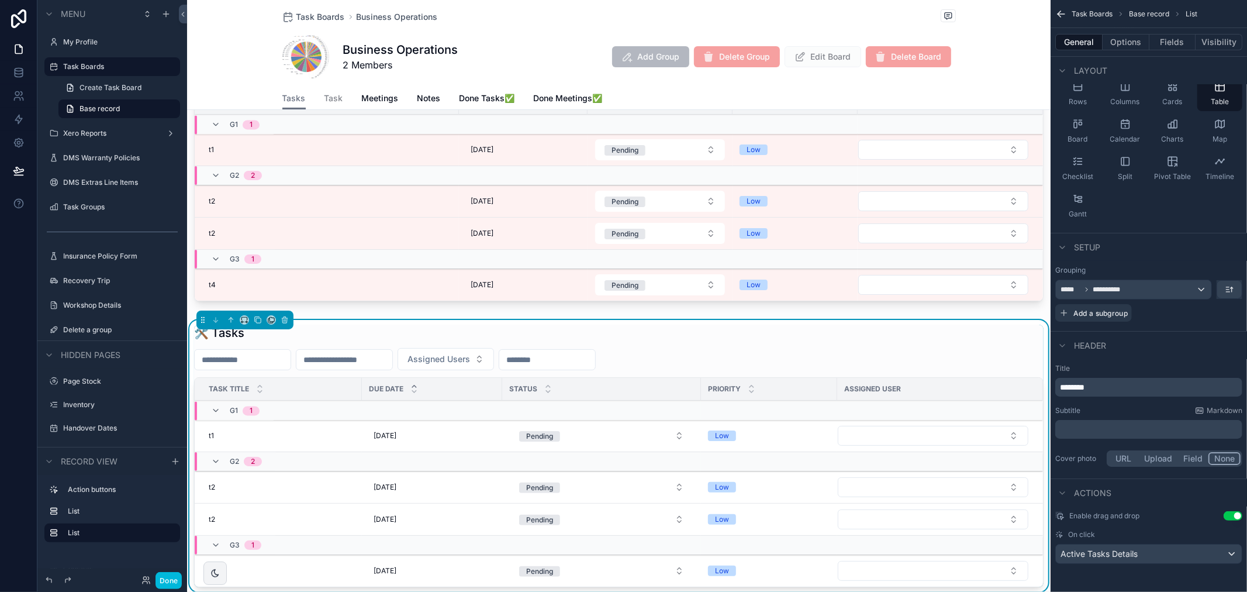
click at [355, 327] on div "🛠 Tasks" at bounding box center [619, 333] width 850 height 16
click at [1082, 103] on span "Rows" at bounding box center [1078, 101] width 18 height 9
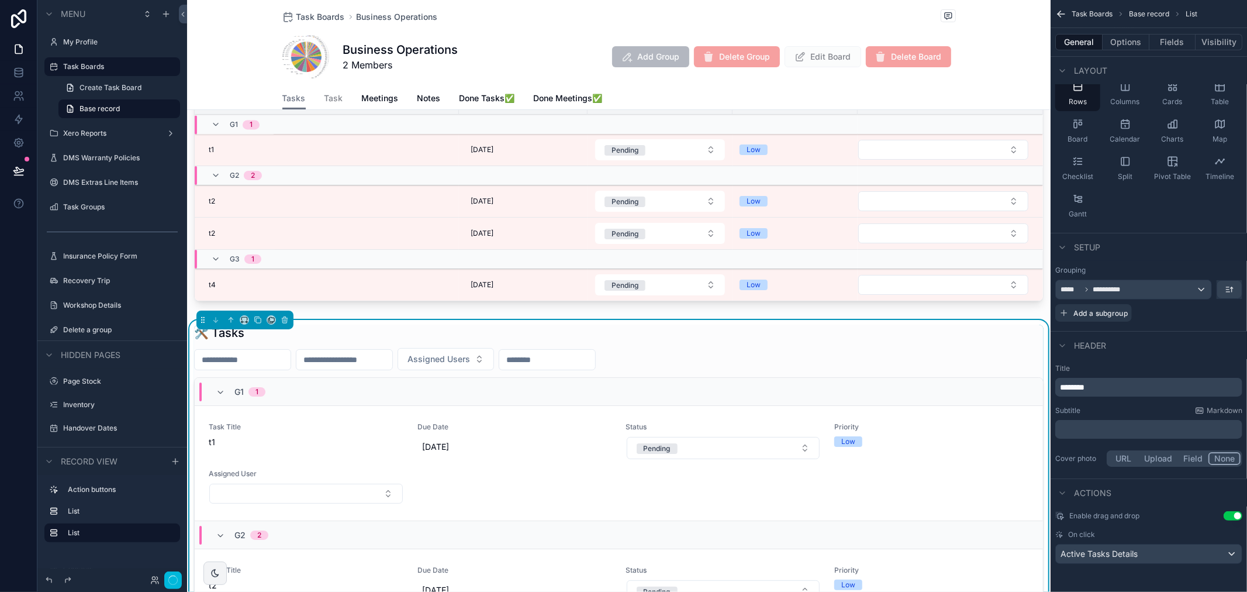
click at [1121, 43] on button "Options" at bounding box center [1126, 42] width 47 height 16
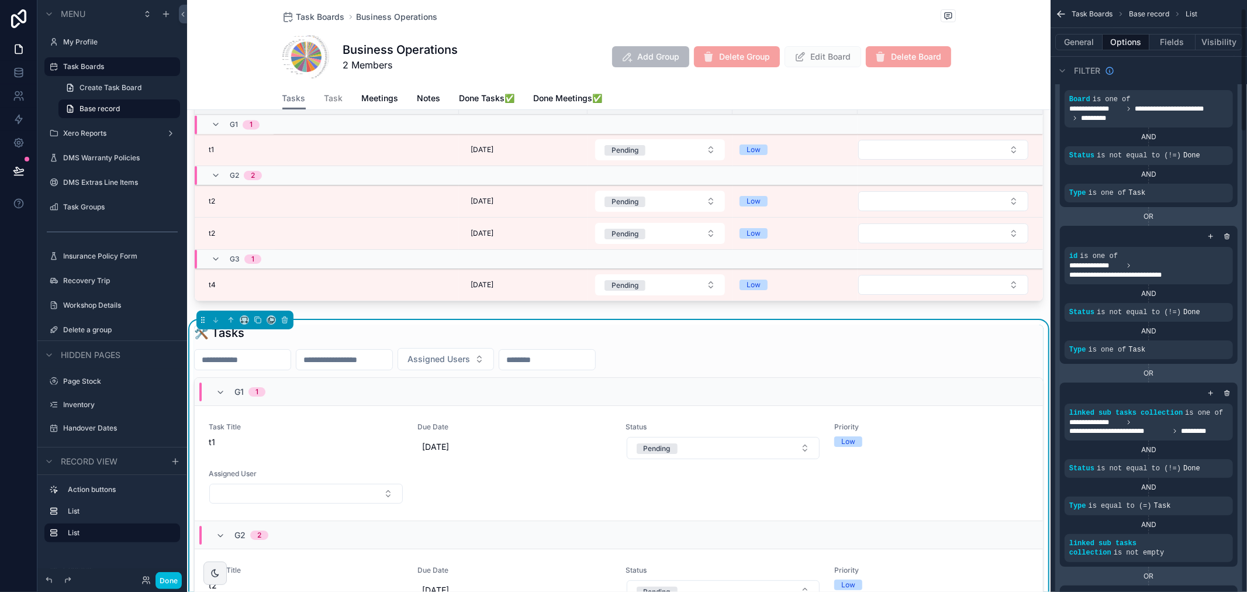
scroll to position [0, 0]
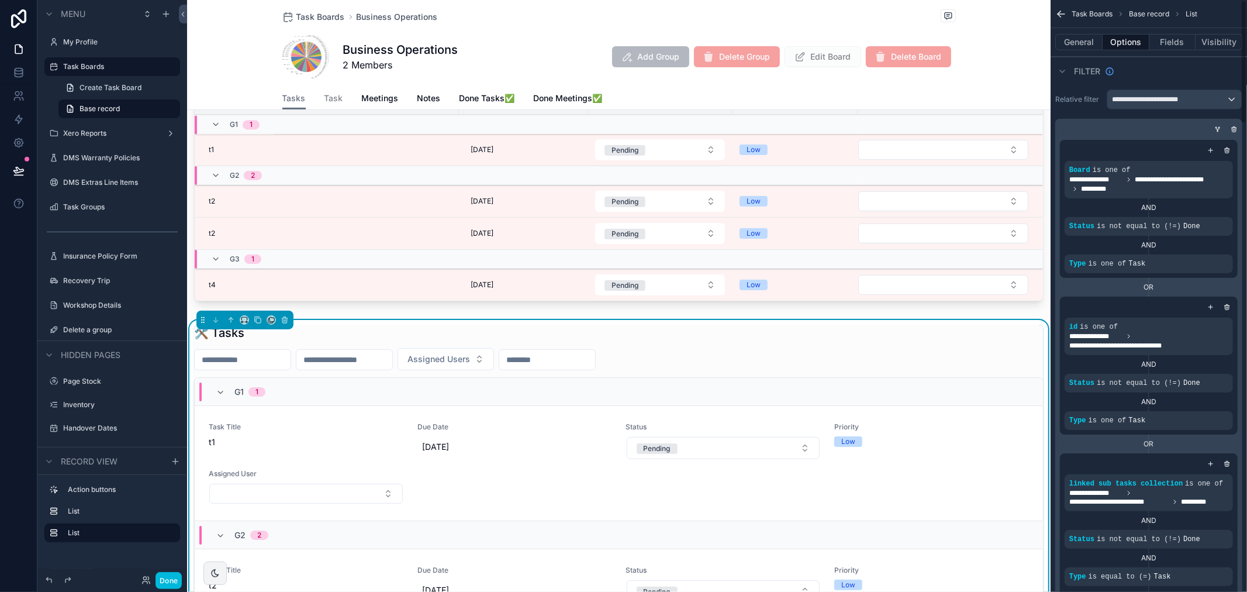
click at [1230, 39] on button "Visibility" at bounding box center [1219, 42] width 47 height 16
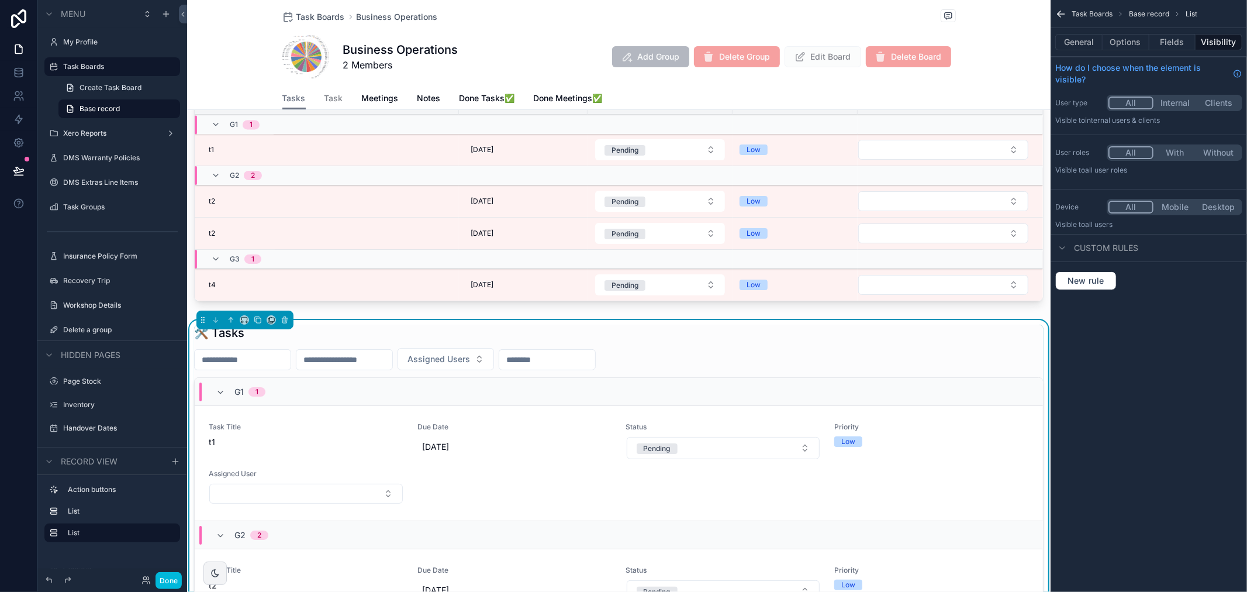
drag, startPoint x: 1170, startPoint y: 207, endPoint x: 1125, endPoint y: 225, distance: 48.5
click at [1170, 207] on button "Mobile" at bounding box center [1176, 207] width 44 height 13
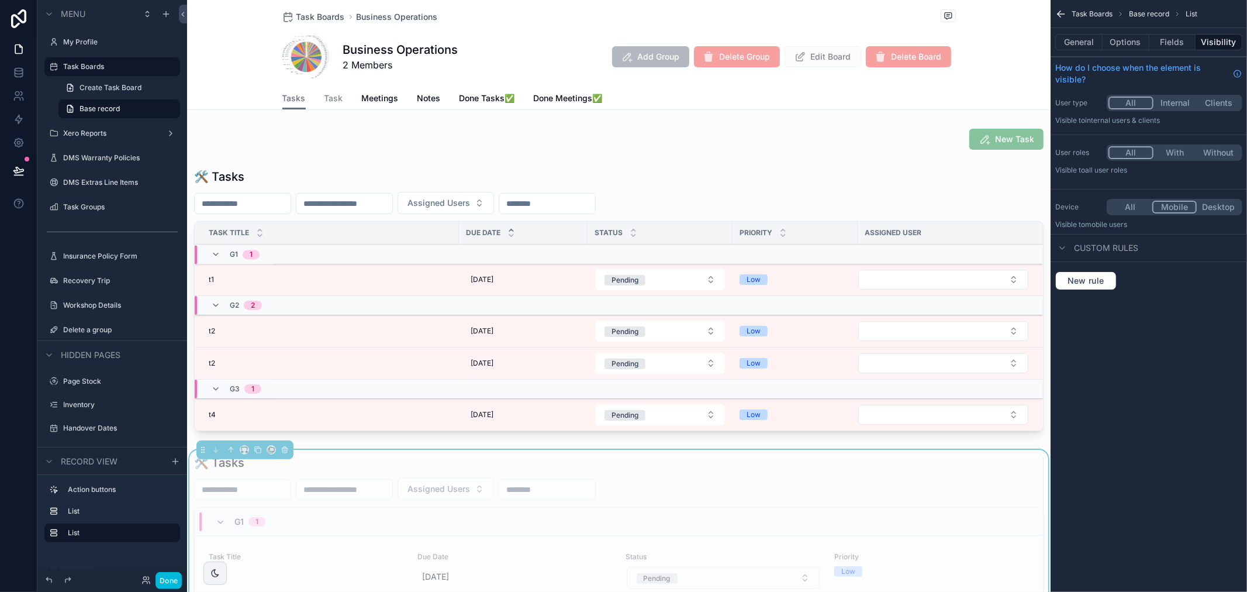
click at [547, 173] on div "scrollable content" at bounding box center [619, 302] width 864 height 277
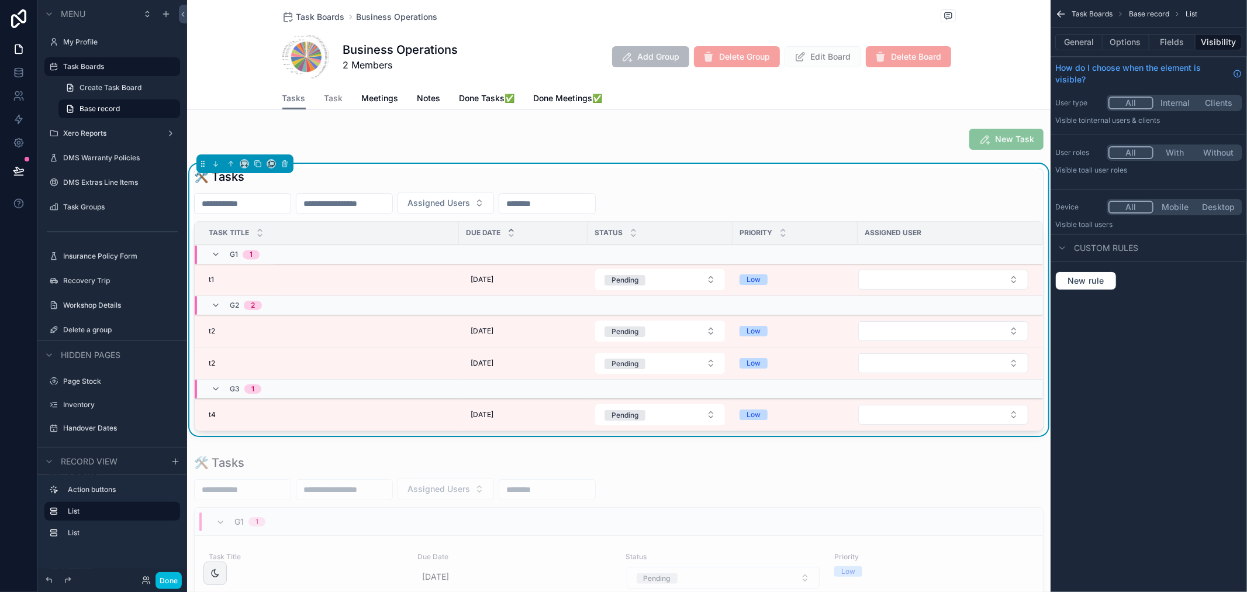
click at [1202, 208] on button "Desktop" at bounding box center [1219, 207] width 44 height 13
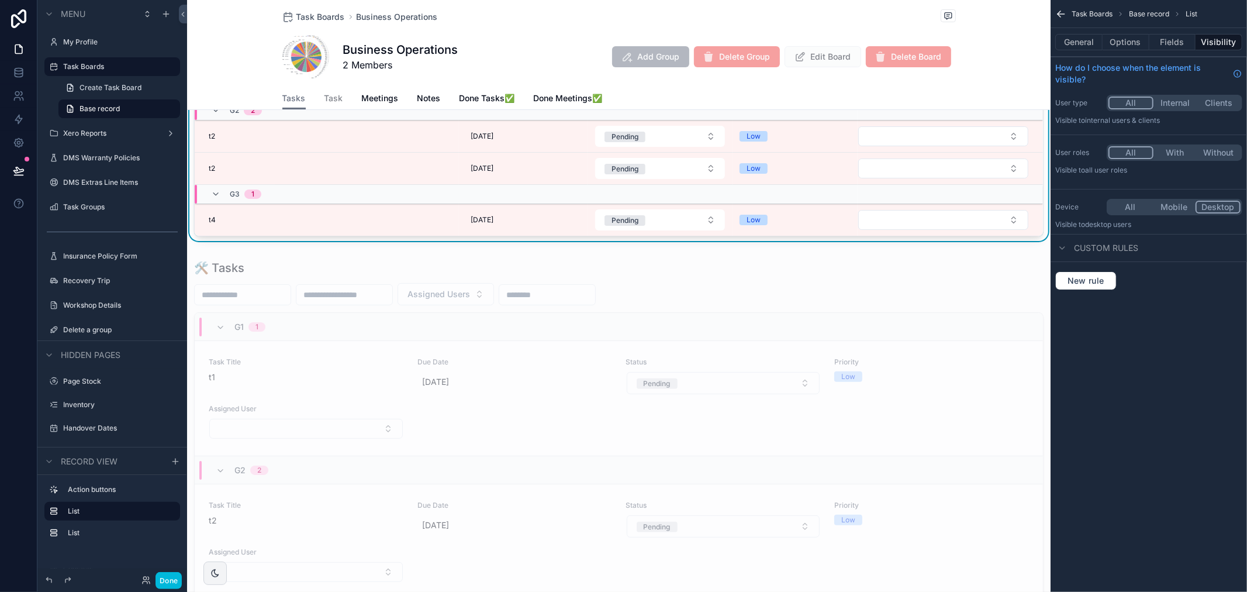
click at [460, 382] on div "scrollable content" at bounding box center [619, 510] width 864 height 510
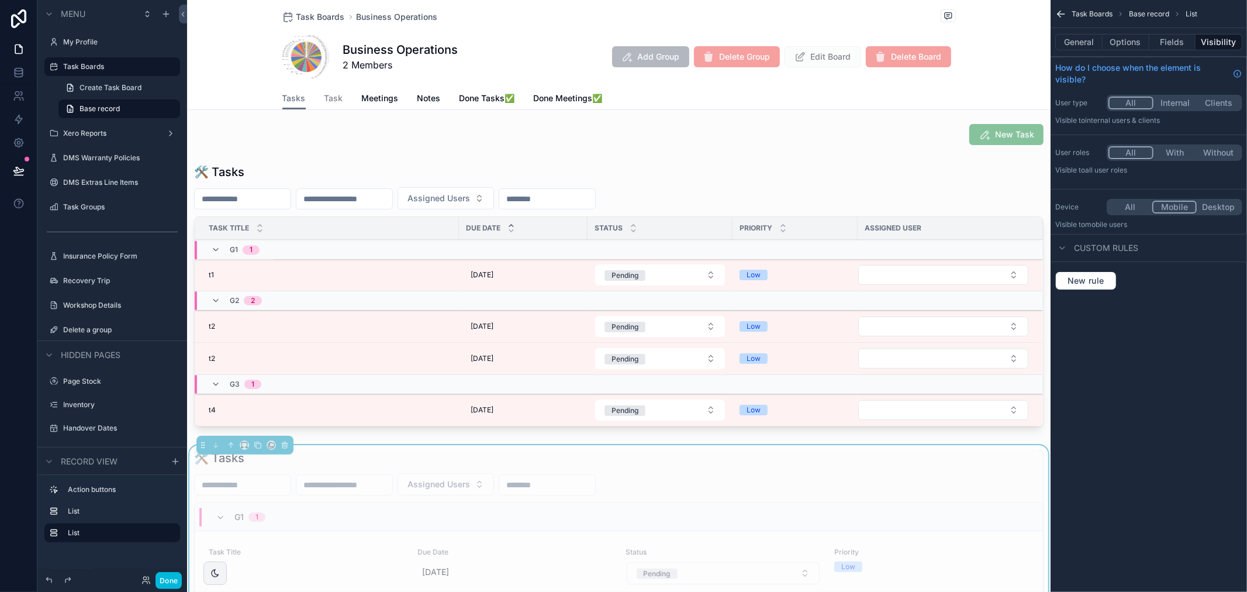
scroll to position [0, 0]
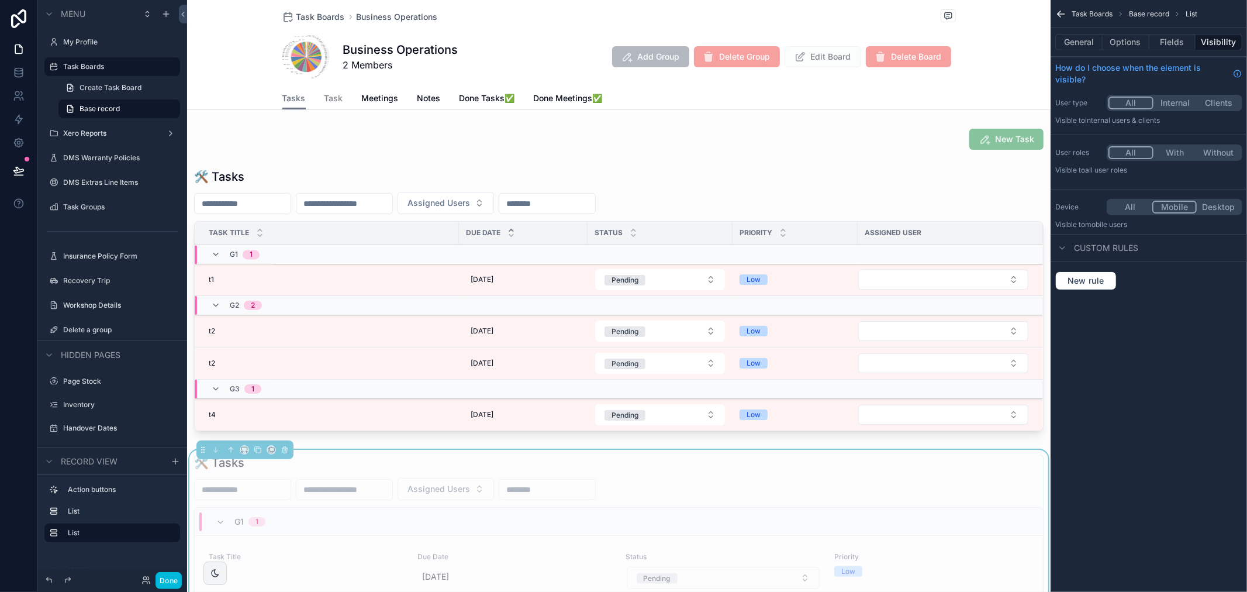
click at [443, 240] on div "Task Title" at bounding box center [327, 233] width 264 height 22
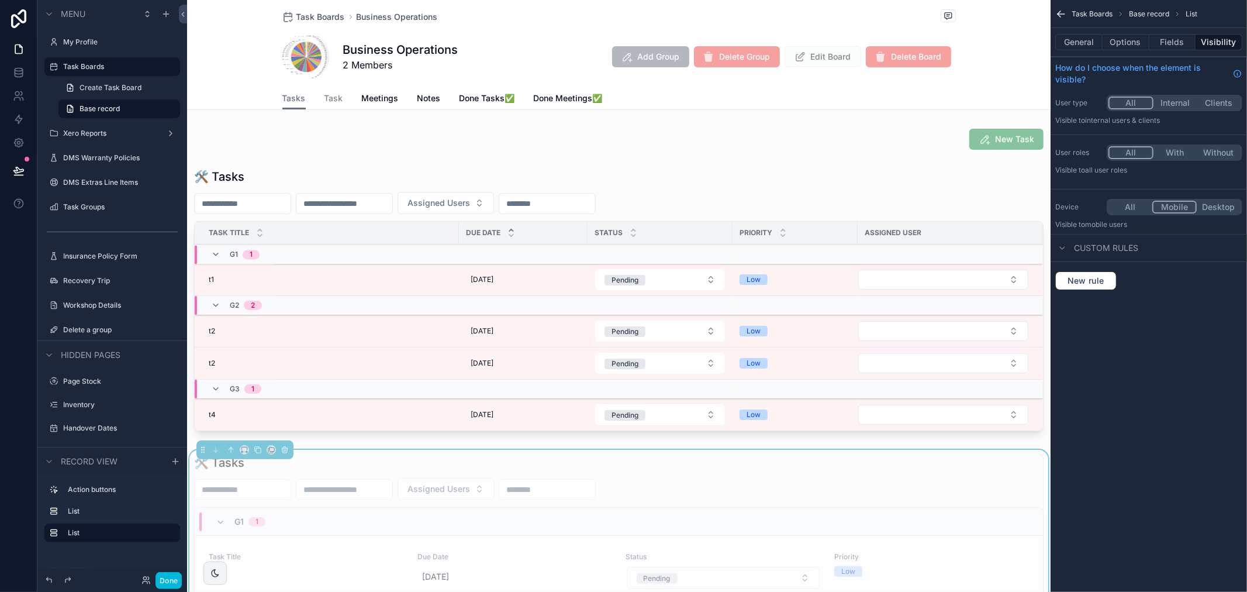
click at [475, 263] on div "g1 1" at bounding box center [464, 255] width 538 height 19
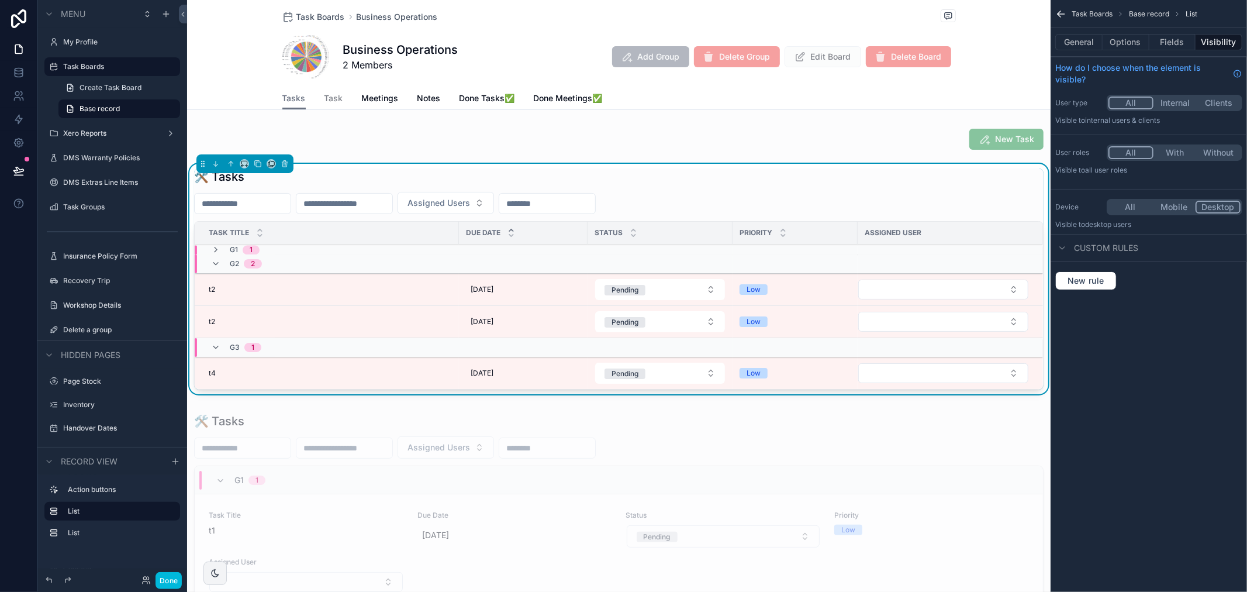
click at [475, 263] on div "g2 2" at bounding box center [464, 263] width 538 height 19
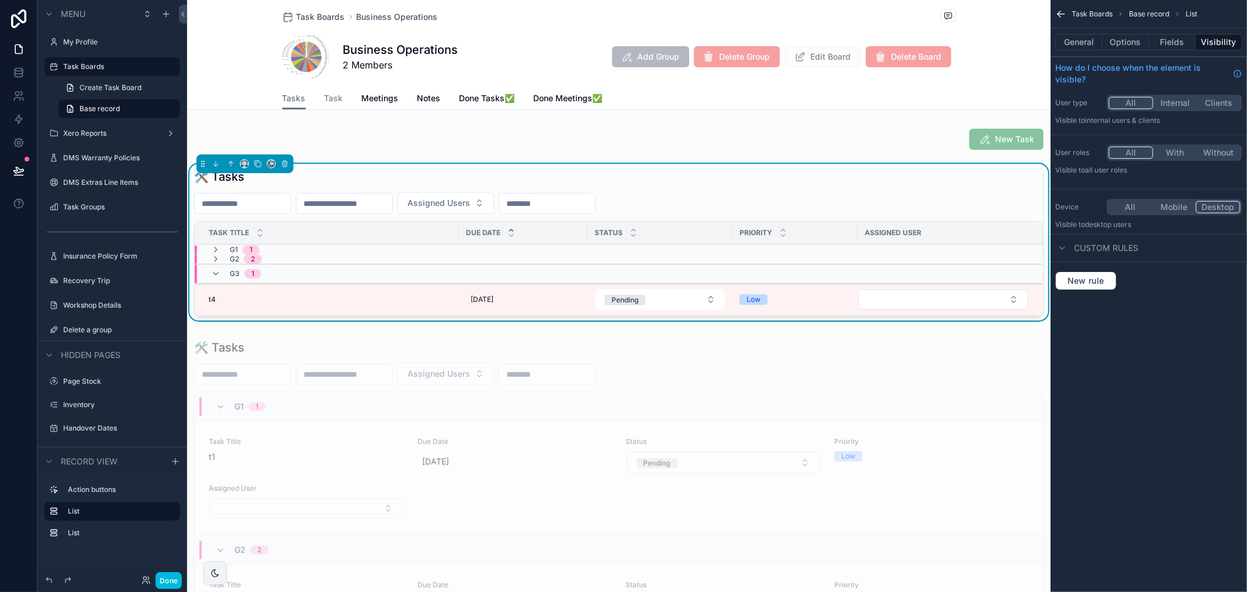
click at [475, 263] on div "g2 2" at bounding box center [464, 258] width 538 height 9
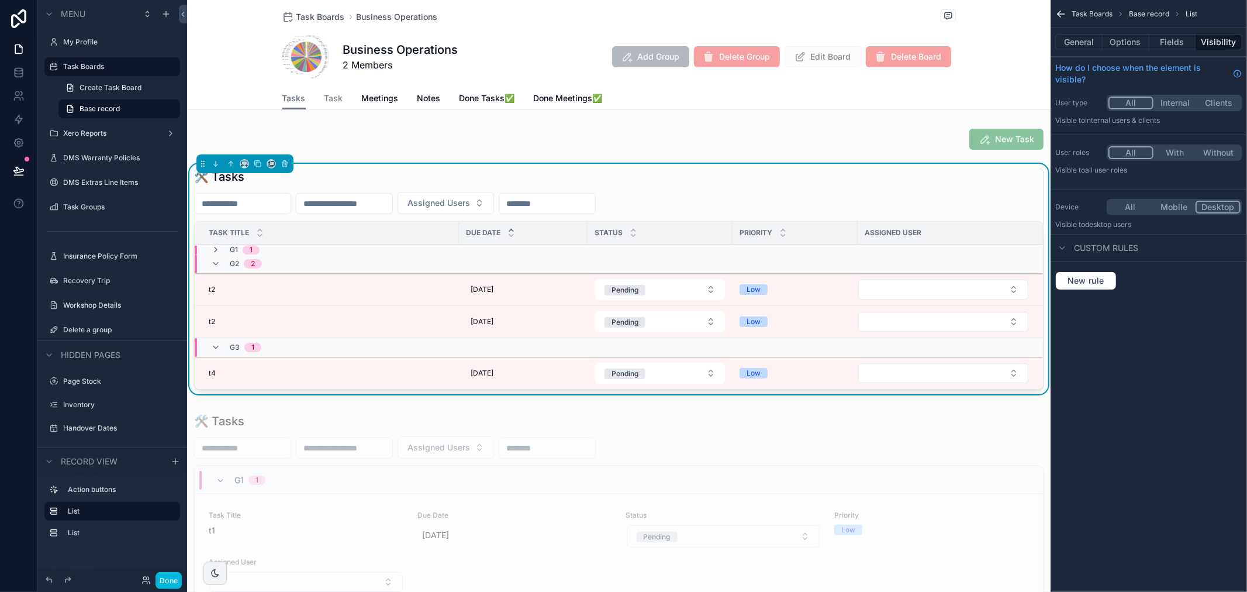
click at [475, 263] on div "g2 2" at bounding box center [464, 263] width 538 height 19
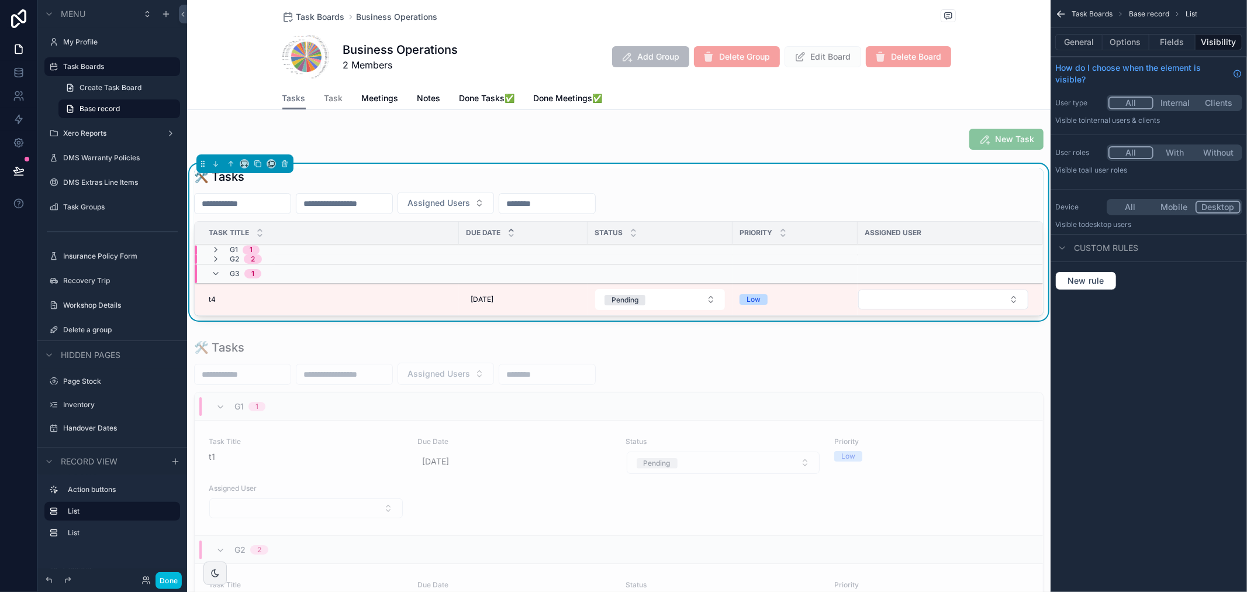
click at [475, 263] on div "g2 2" at bounding box center [464, 258] width 538 height 9
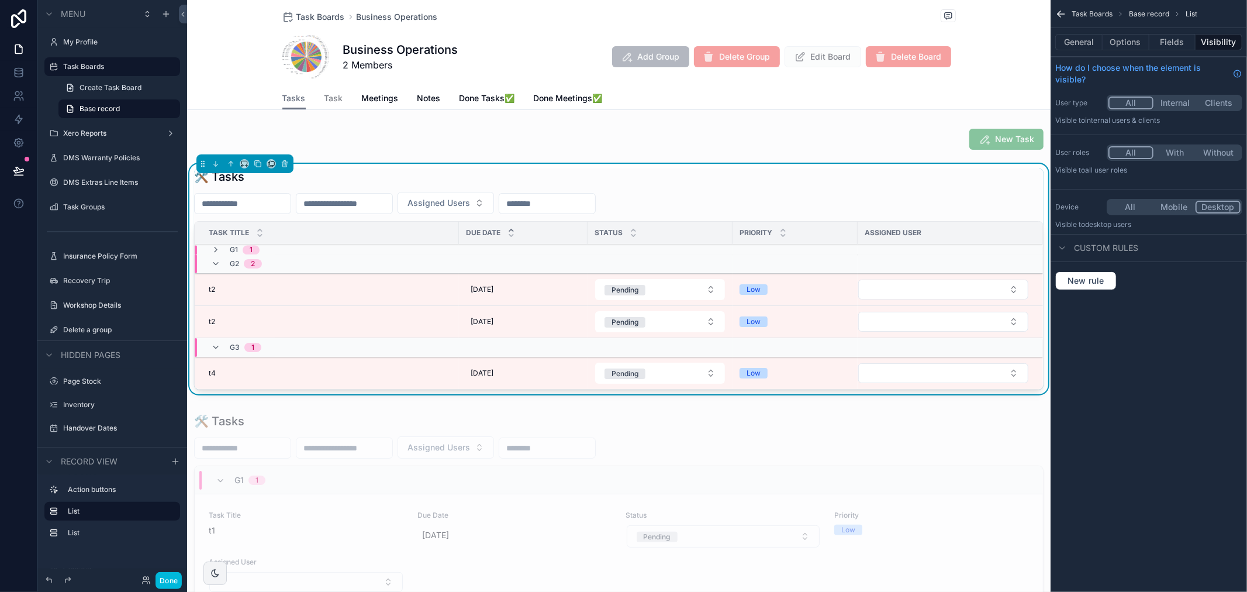
click at [480, 247] on div "g1 1" at bounding box center [464, 250] width 538 height 9
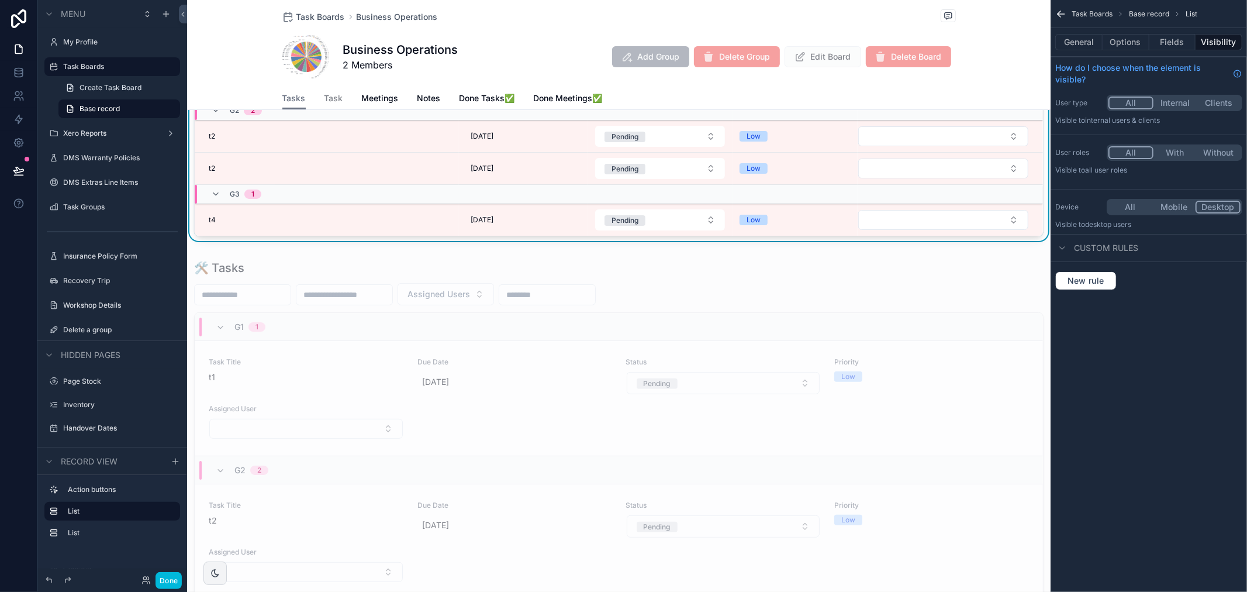
scroll to position [65, 0]
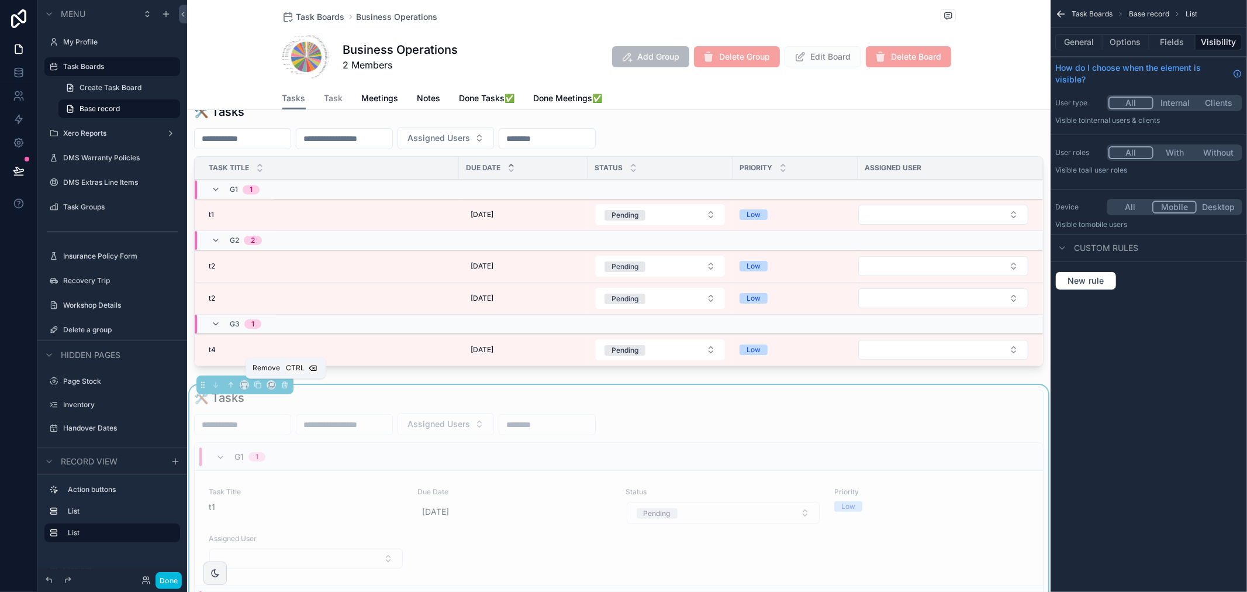
click at [287, 383] on icon "scrollable content" at bounding box center [285, 385] width 8 height 8
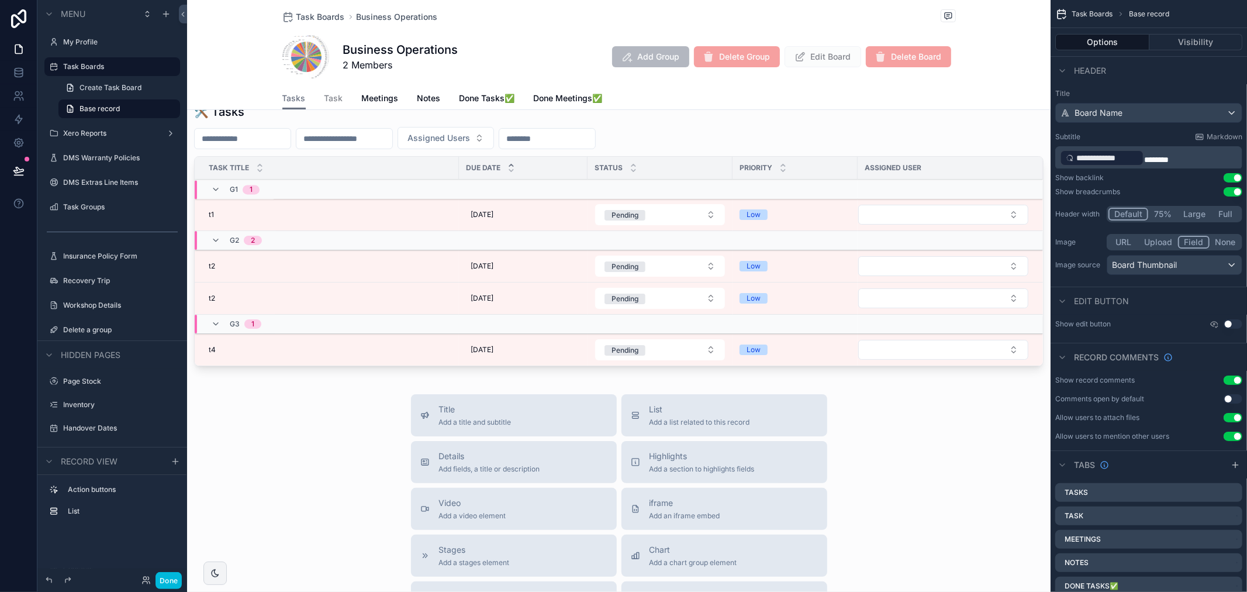
click at [361, 259] on div "scrollable content" at bounding box center [619, 237] width 864 height 277
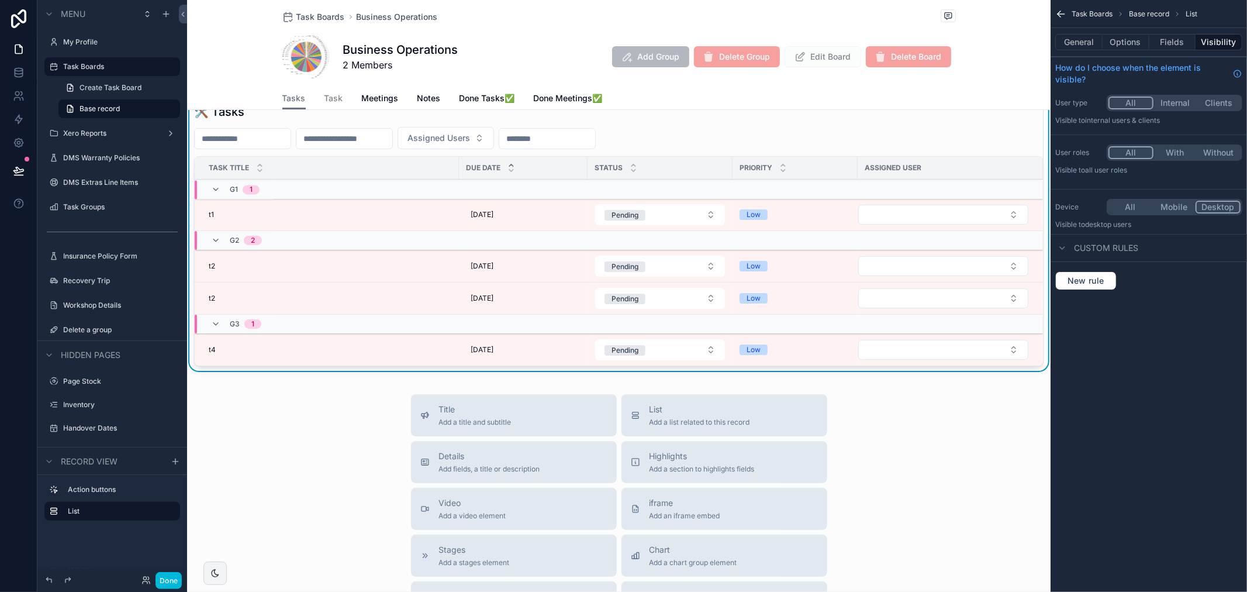
click at [1136, 201] on button "All" at bounding box center [1131, 207] width 44 height 13
click at [295, 96] on span "Tasks" at bounding box center [293, 98] width 23 height 12
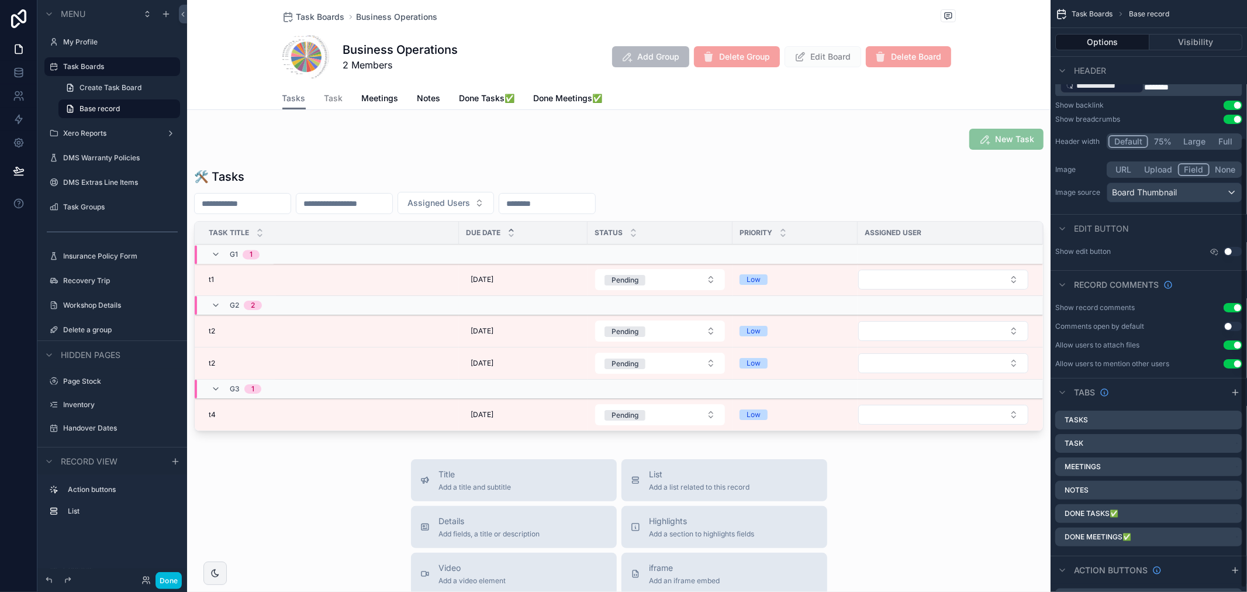
scroll to position [185, 0]
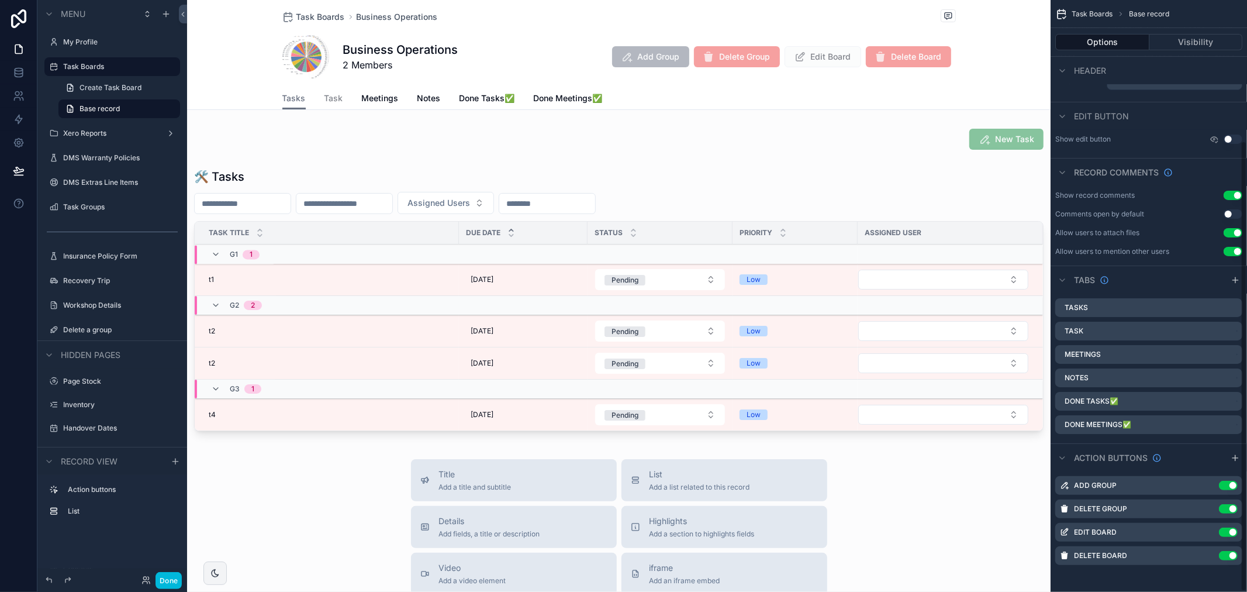
click at [0, 0] on icon "scrollable content" at bounding box center [0, 0] width 0 height 0
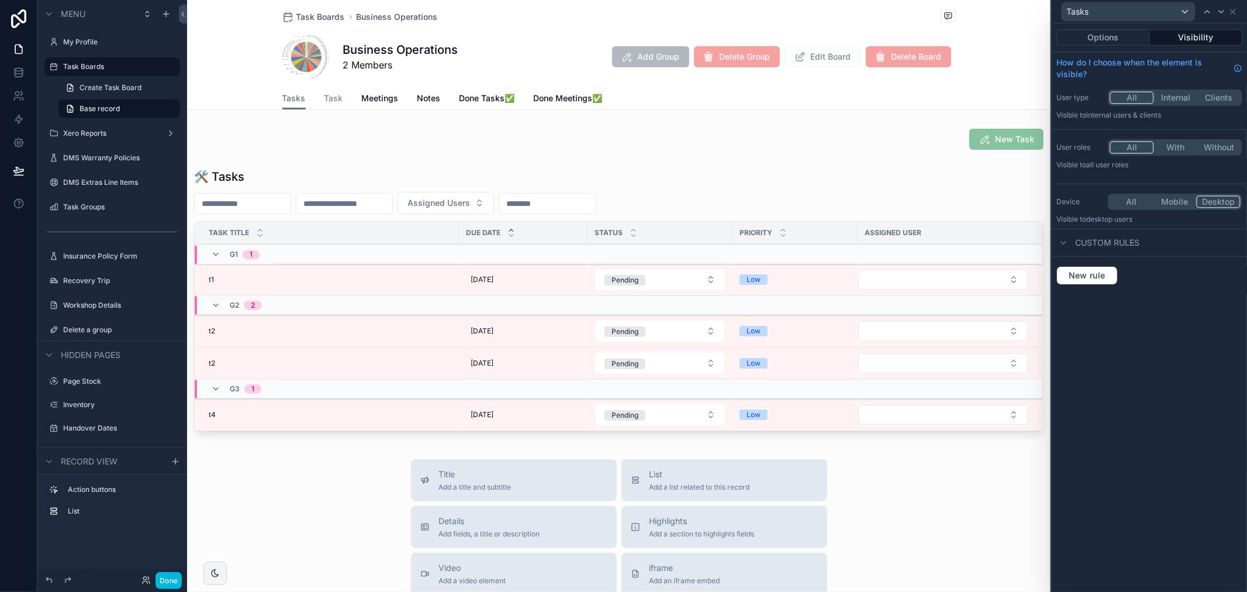
click at [380, 95] on span "Meetings" at bounding box center [380, 98] width 37 height 12
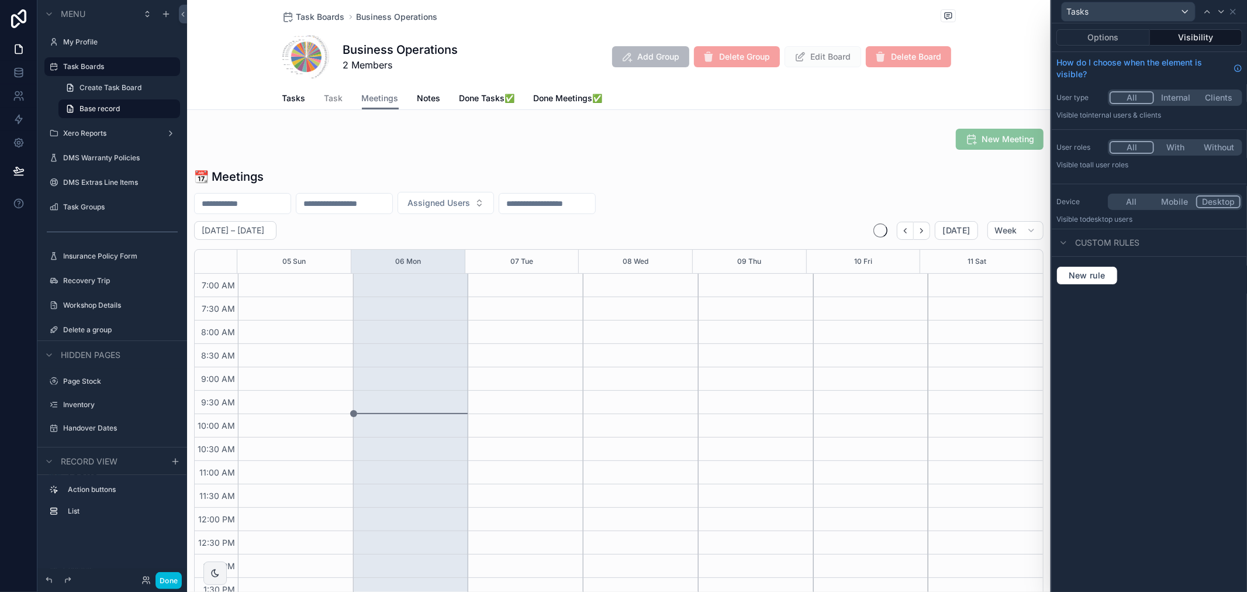
scroll to position [327, 0]
click at [1233, 13] on icon at bounding box center [1233, 11] width 9 height 9
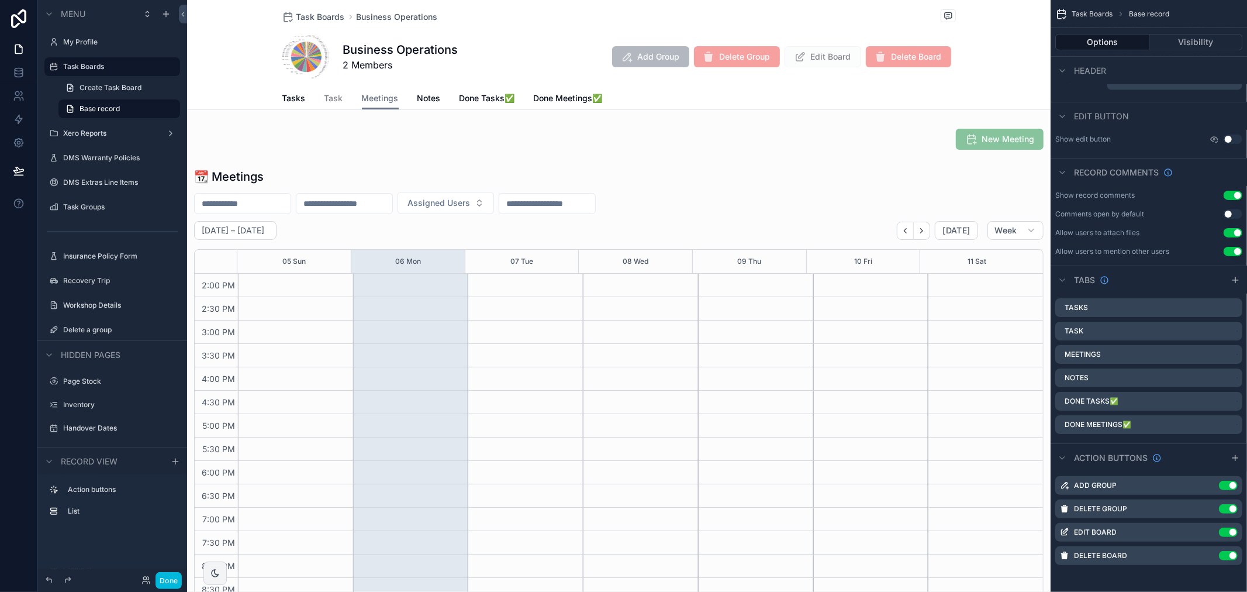
click at [0, 0] on icon "scrollable content" at bounding box center [0, 0] width 0 height 0
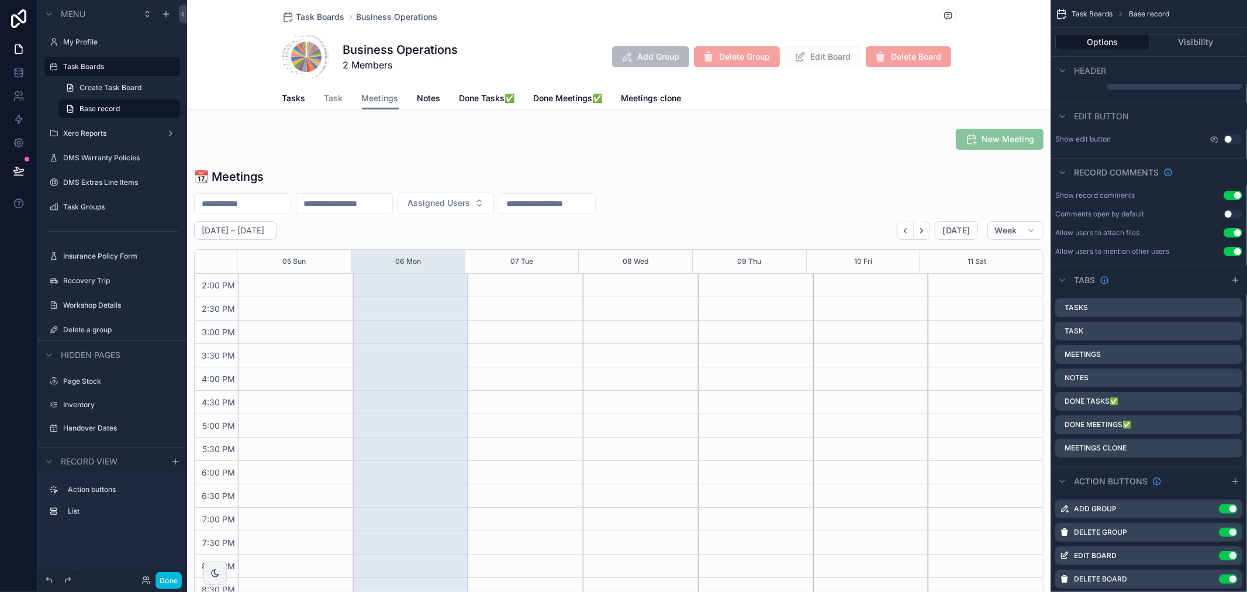
click at [1127, 448] on label "Meetings clone" at bounding box center [1096, 447] width 62 height 9
click at [0, 0] on icon "scrollable content" at bounding box center [0, 0] width 0 height 0
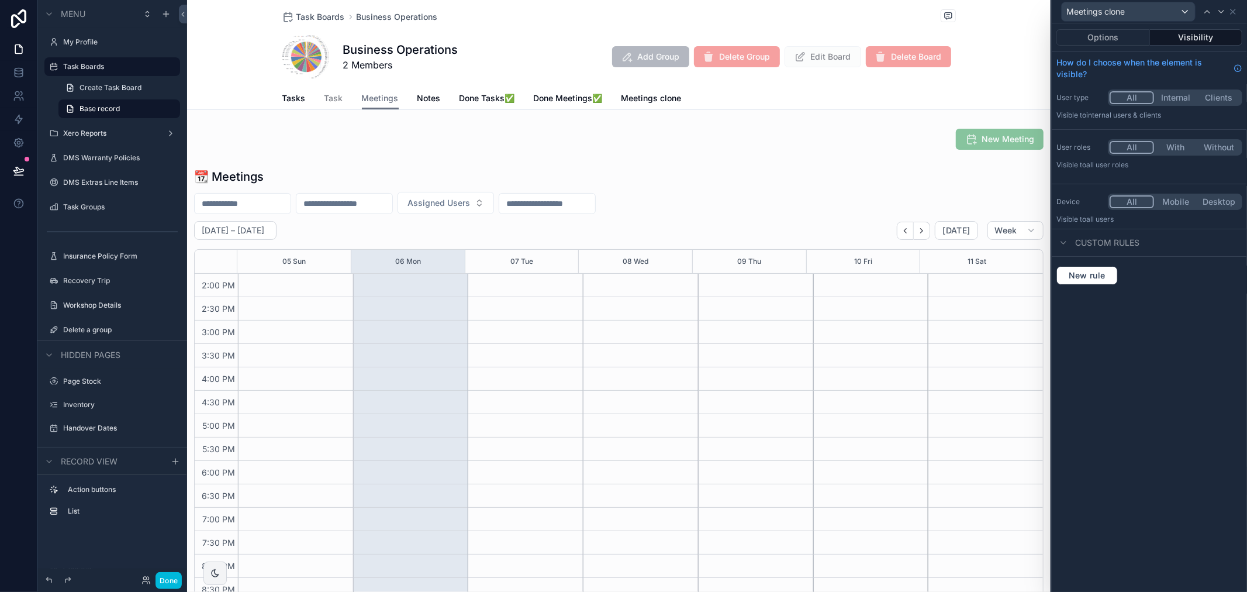
click at [1121, 40] on button "Options" at bounding box center [1104, 37] width 94 height 16
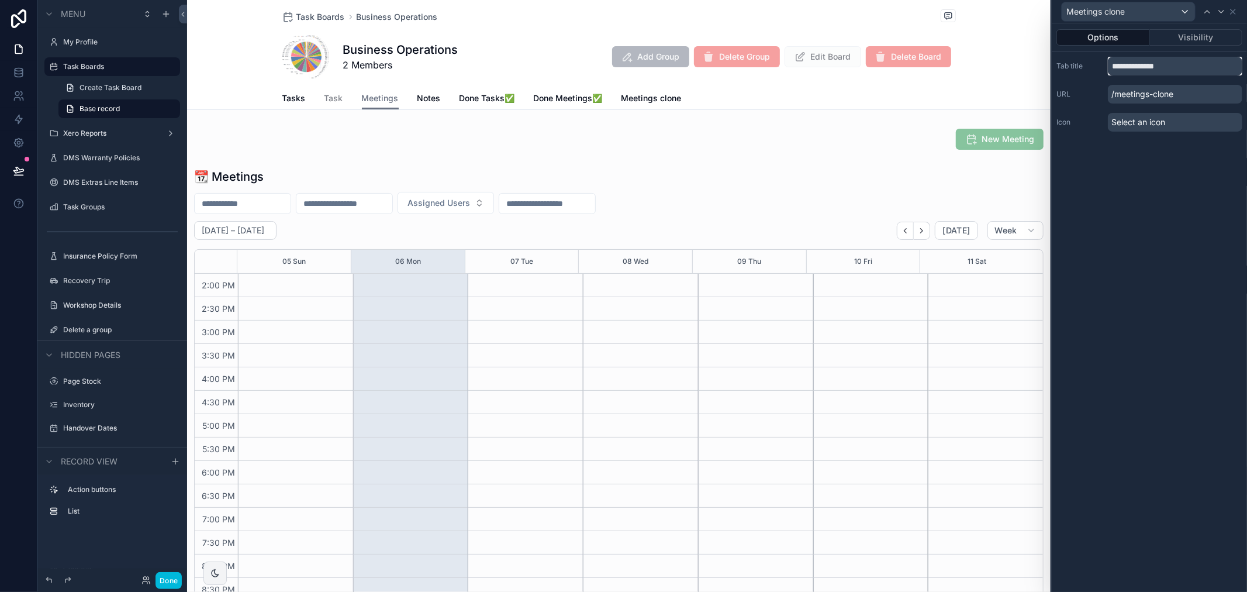
drag, startPoint x: 1181, startPoint y: 68, endPoint x: 1143, endPoint y: 65, distance: 38.7
click at [1143, 65] on input "**********" at bounding box center [1175, 66] width 134 height 19
type input "*******"
drag, startPoint x: 1177, startPoint y: 201, endPoint x: 1174, endPoint y: 206, distance: 6.0
click at [1177, 205] on div "Options Visibility Tab title ******* URL /meeting Icon Select an icon" at bounding box center [1149, 307] width 195 height 568
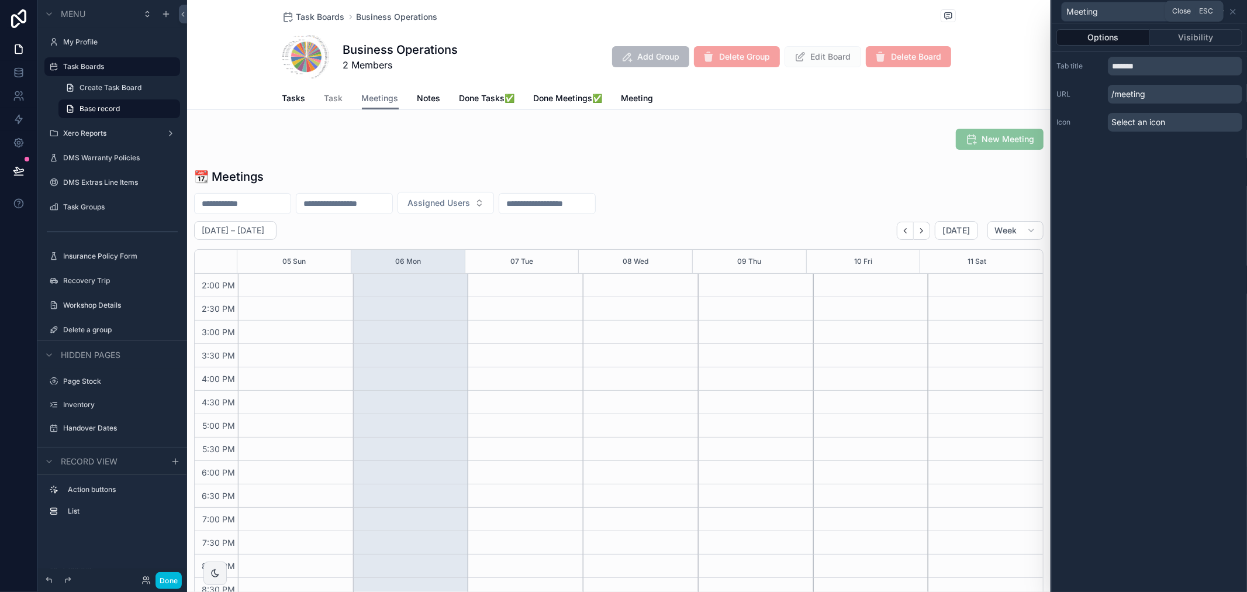
click at [1230, 10] on icon at bounding box center [1233, 11] width 9 height 9
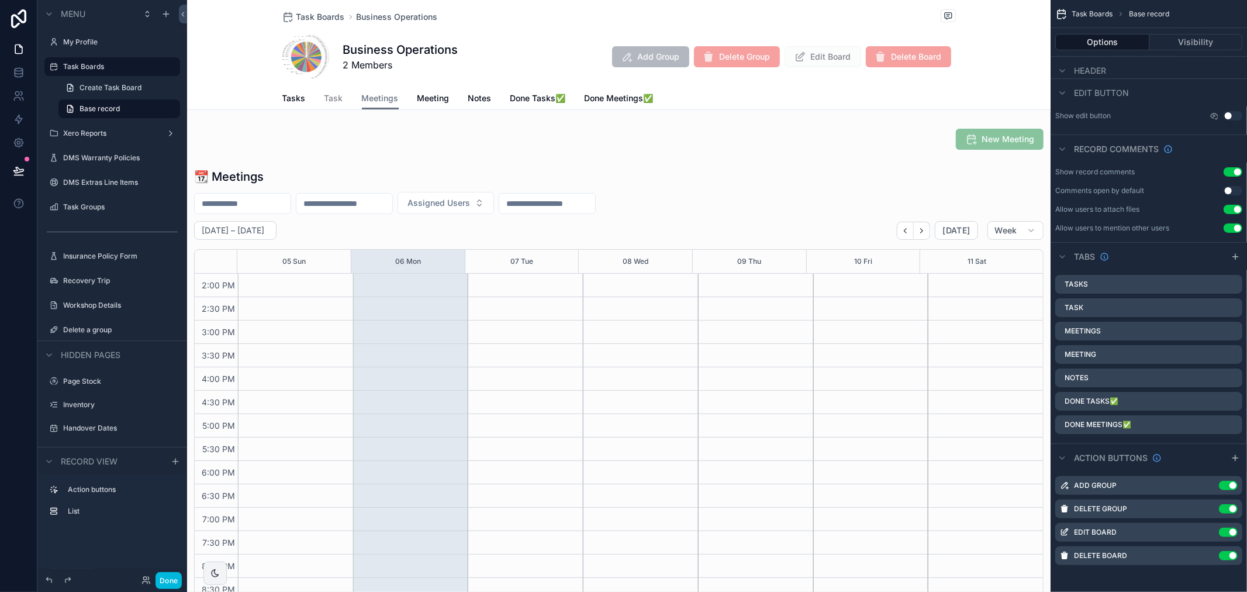
click at [1090, 329] on label "Meetings" at bounding box center [1083, 330] width 36 height 9
click at [0, 0] on icon "scrollable content" at bounding box center [0, 0] width 0 height 0
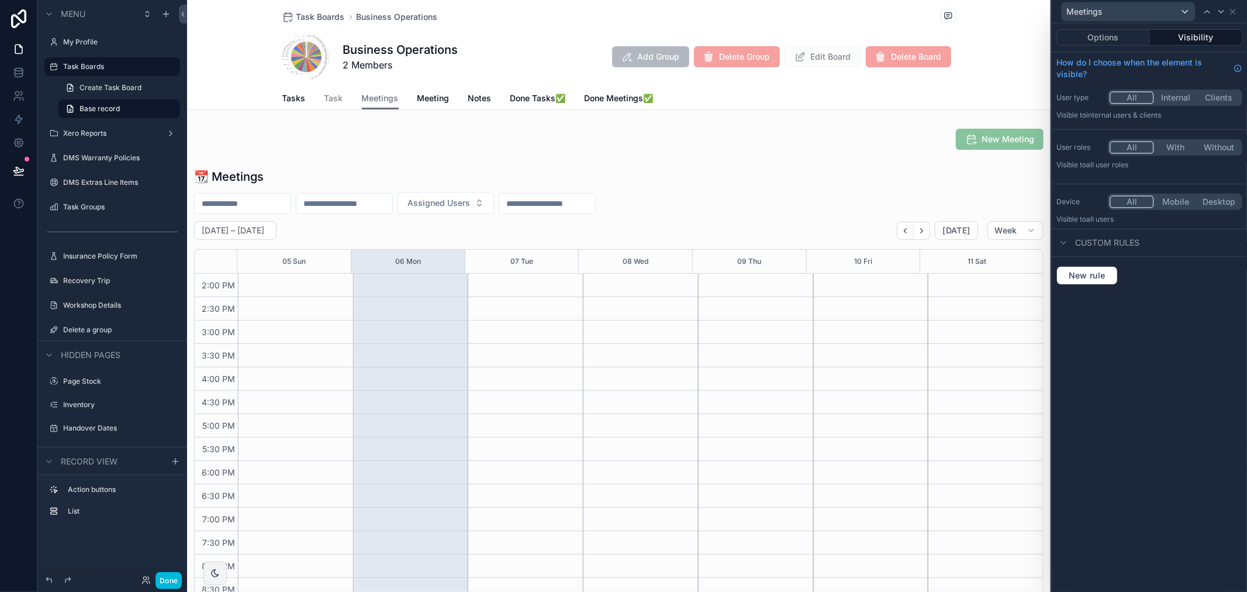
click at [1214, 199] on button "Desktop" at bounding box center [1219, 201] width 43 height 13
click at [1229, 18] on div "Meetings" at bounding box center [1150, 11] width 186 height 23
click at [1231, 9] on icon at bounding box center [1233, 11] width 9 height 9
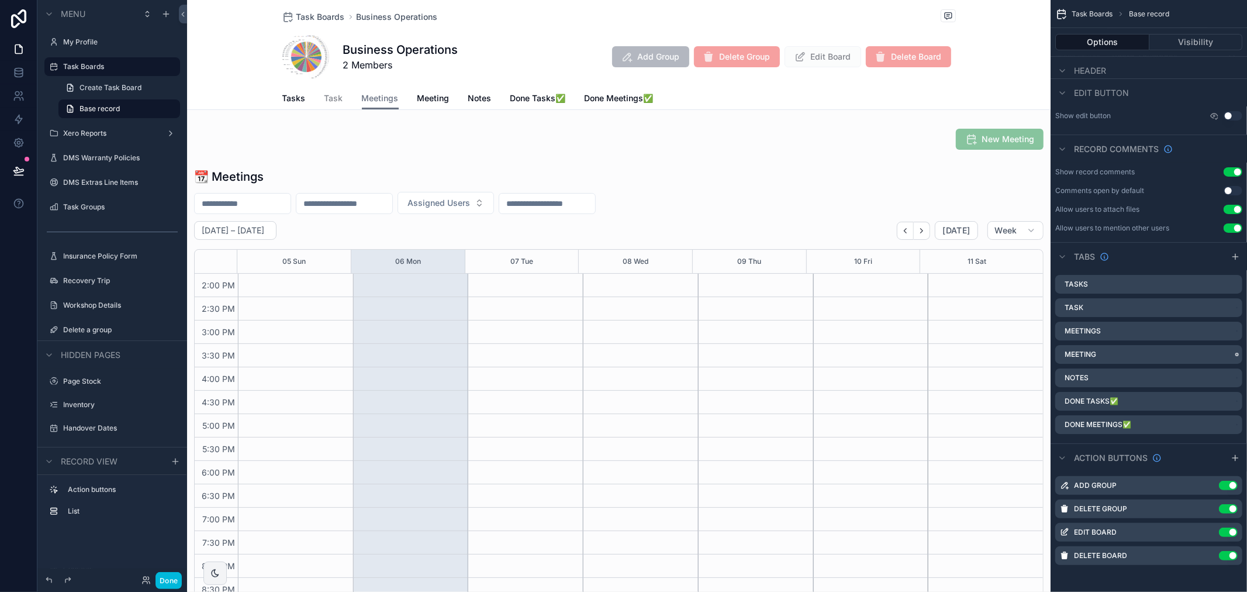
click at [0, 0] on icon "scrollable content" at bounding box center [0, 0] width 0 height 0
click at [1179, 399] on div "Remove tab" at bounding box center [1169, 399] width 99 height 14
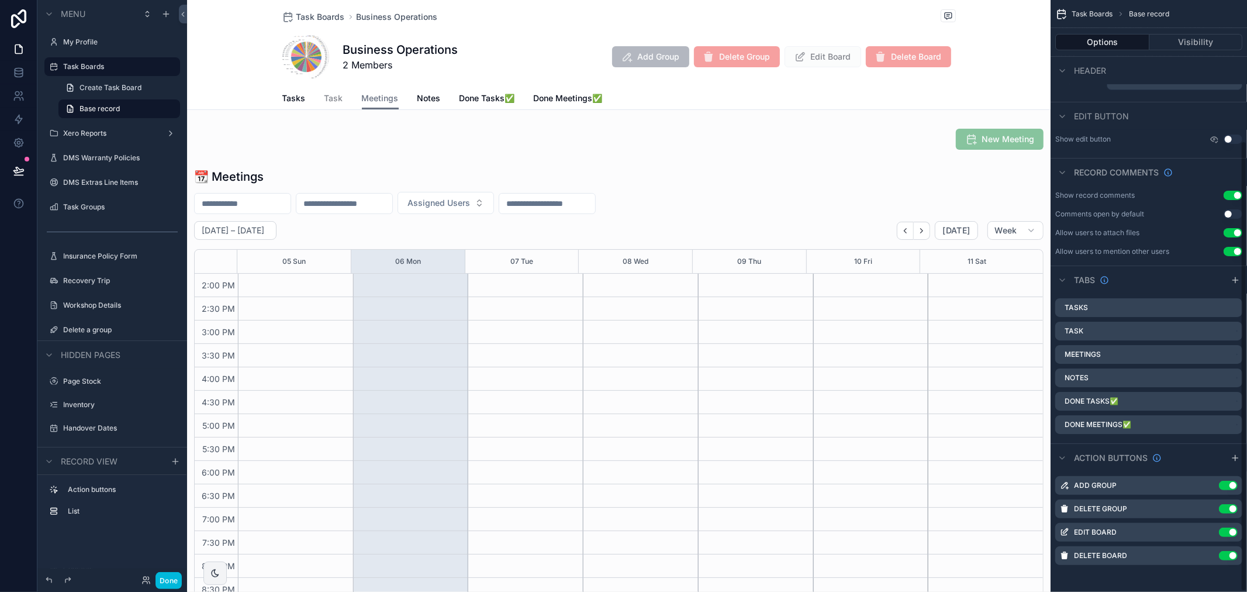
click at [1113, 388] on div "Tasks Task Meetings Notes Done Tasks✅ Done Meetings✅" at bounding box center [1149, 366] width 196 height 145
click at [1088, 375] on label "Notes" at bounding box center [1077, 376] width 24 height 9
click at [1139, 394] on div "Done Tasks✅" at bounding box center [1148, 400] width 187 height 19
click at [1106, 399] on label "Done Tasks✅" at bounding box center [1092, 399] width 54 height 9
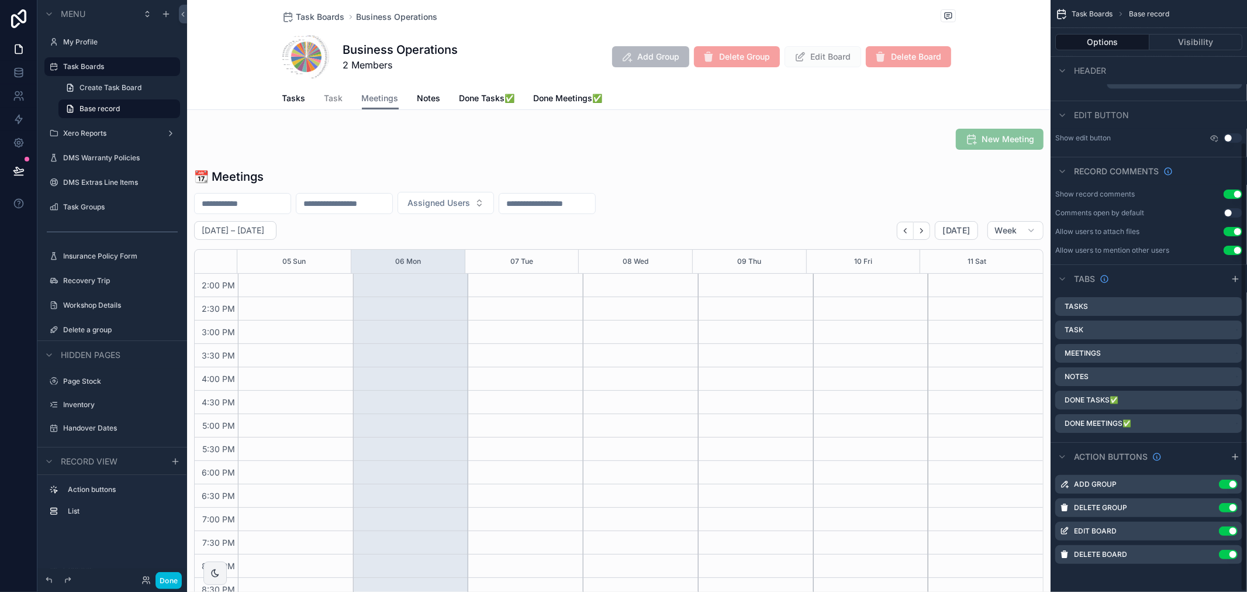
click at [0, 0] on icon "scrollable content" at bounding box center [0, 0] width 0 height 0
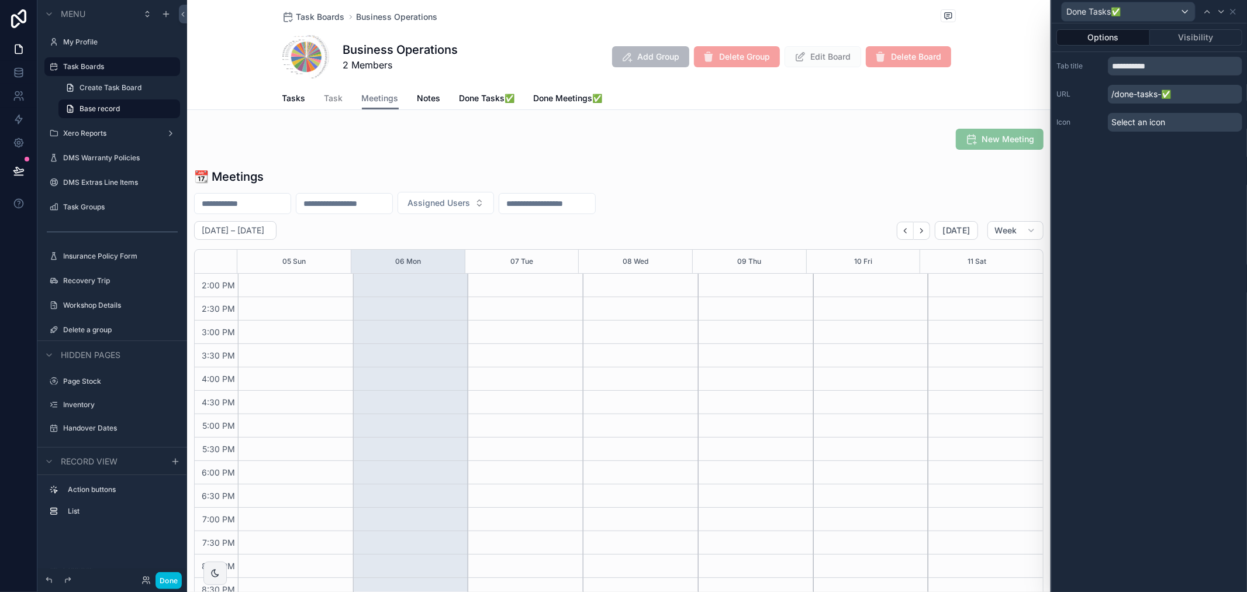
scroll to position [185, 0]
click at [1231, 13] on icon at bounding box center [1233, 11] width 9 height 9
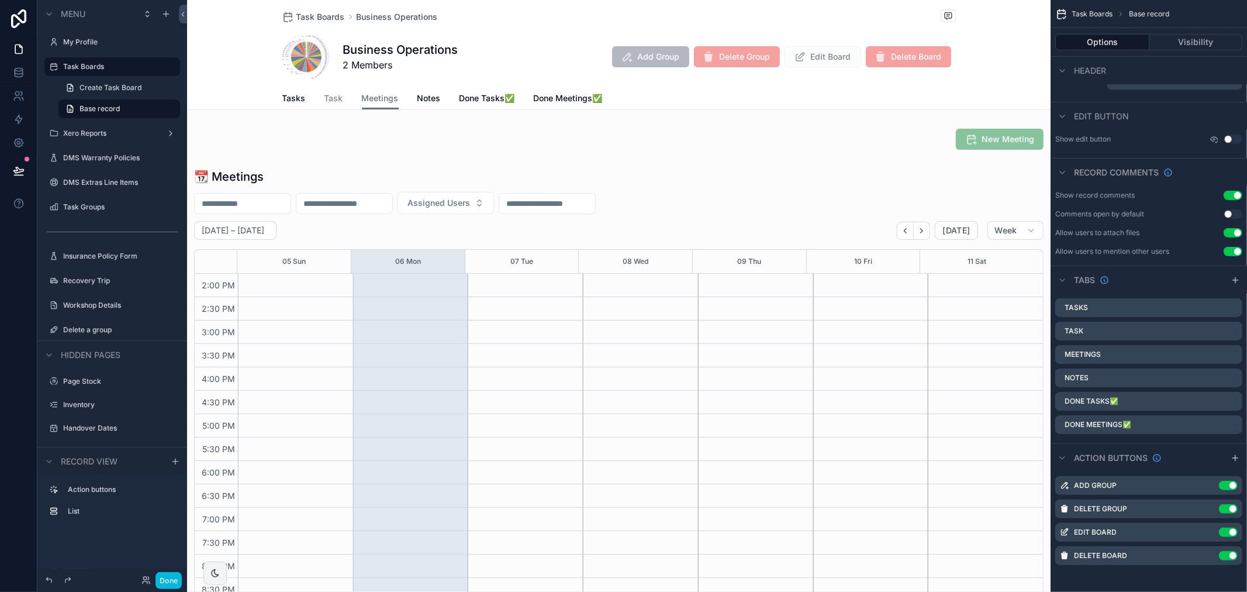
click at [0, 0] on icon "scrollable content" at bounding box center [0, 0] width 0 height 0
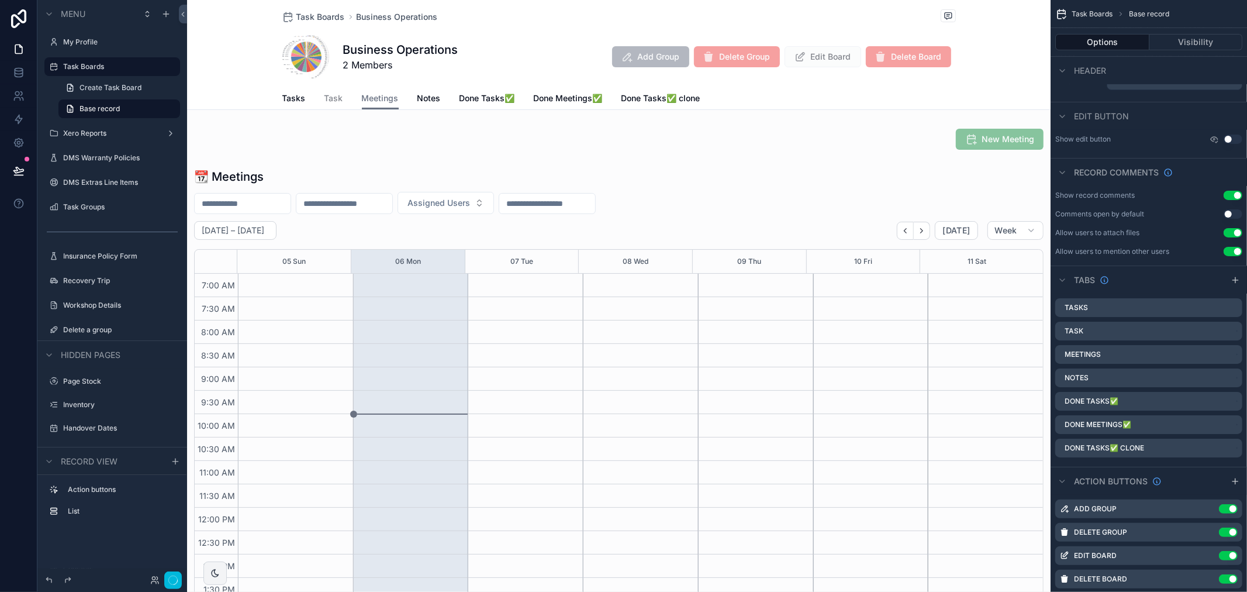
scroll to position [327, 0]
click at [1143, 452] on label "Done Tasks✅ clone" at bounding box center [1105, 447] width 80 height 9
click at [0, 0] on icon "scrollable content" at bounding box center [0, 0] width 0 height 0
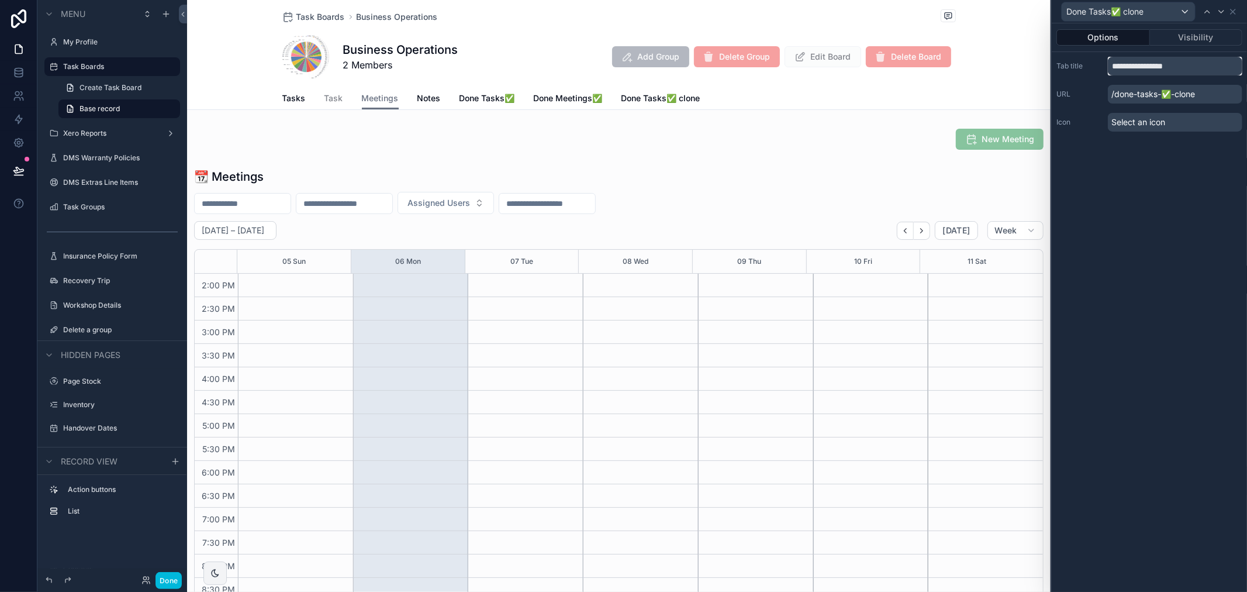
click at [1199, 71] on input "**********" at bounding box center [1175, 66] width 134 height 19
type input "**********"
click at [1230, 201] on div "**********" at bounding box center [1149, 307] width 195 height 568
click at [1230, 15] on icon at bounding box center [1233, 11] width 9 height 9
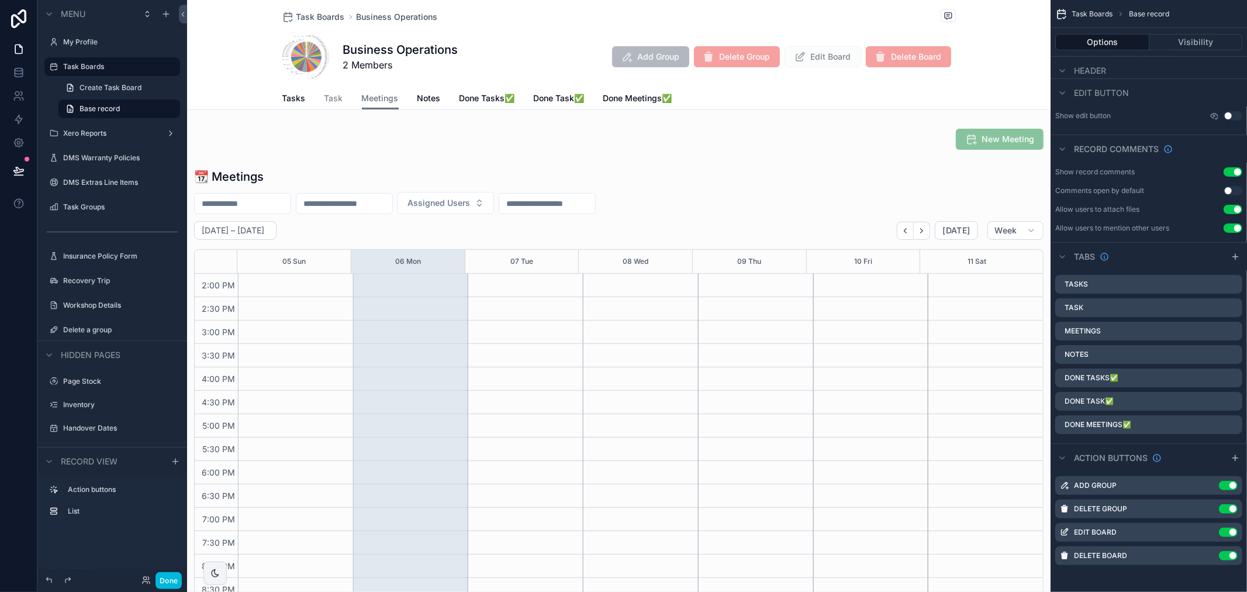
click at [0, 0] on icon "scrollable content" at bounding box center [0, 0] width 0 height 0
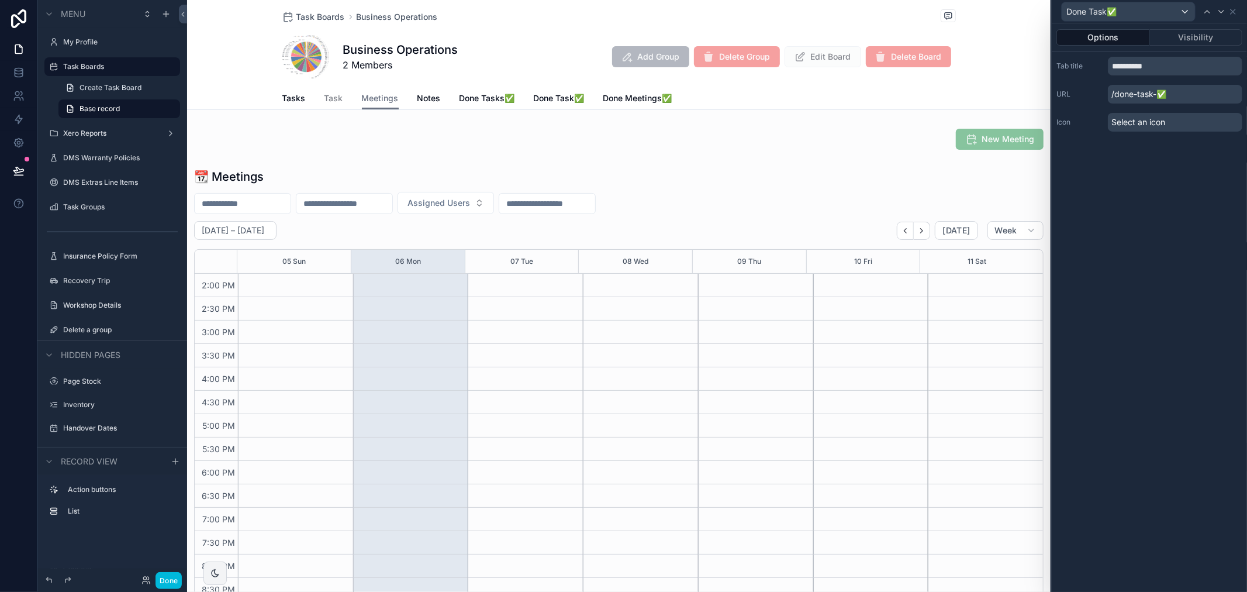
click at [1189, 113] on div "Select an icon" at bounding box center [1175, 122] width 134 height 19
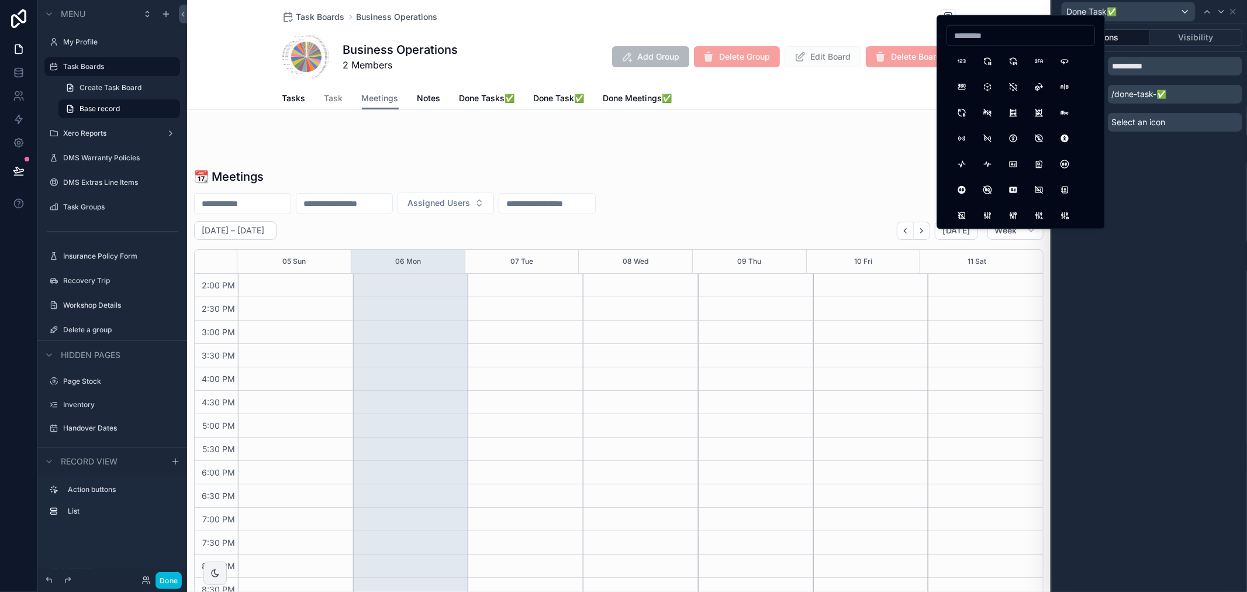
click at [1034, 149] on button "AccessibleOff" at bounding box center [1039, 138] width 21 height 21
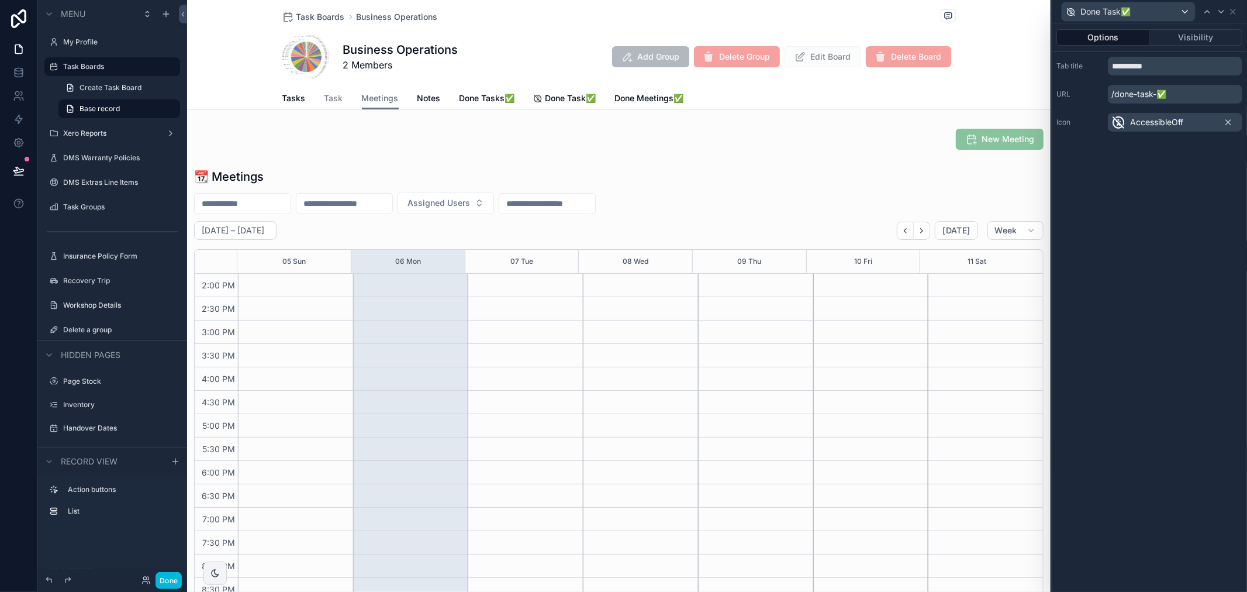
click at [1224, 120] on icon at bounding box center [1228, 122] width 9 height 9
click at [1159, 92] on p "/done-task-✅" at bounding box center [1175, 94] width 134 height 19
click at [1181, 42] on button "Visibility" at bounding box center [1196, 37] width 93 height 16
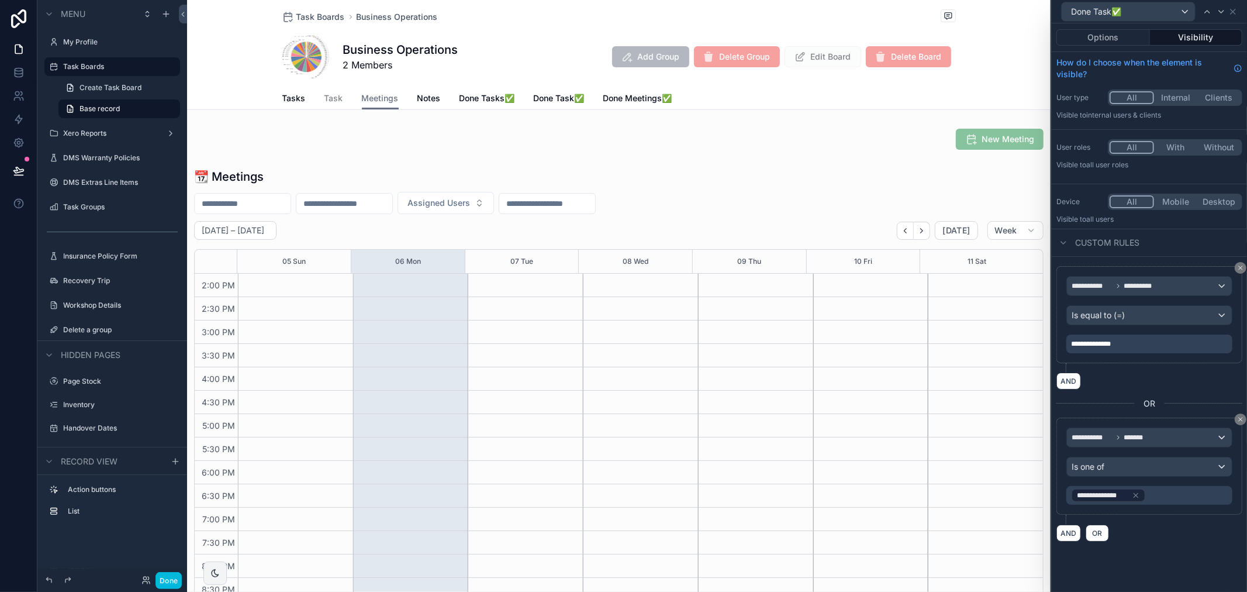
click at [1176, 201] on button "Mobile" at bounding box center [1175, 201] width 43 height 13
click at [1160, 12] on div "Done Task✅" at bounding box center [1128, 11] width 133 height 19
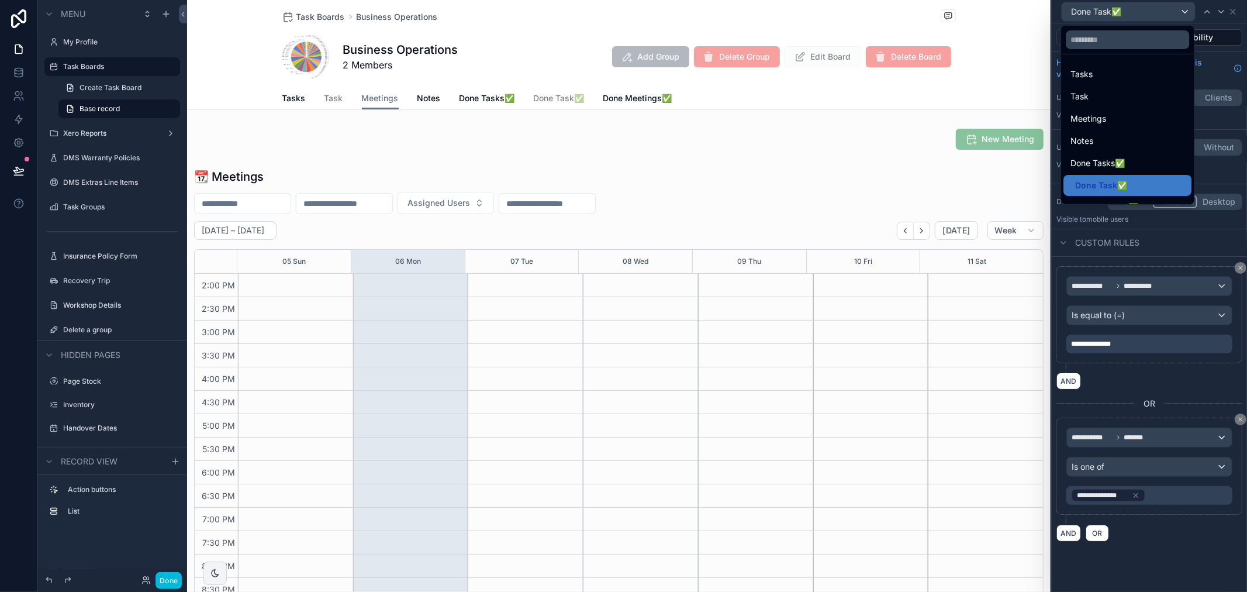
click at [1119, 166] on span "Done Tasks✅" at bounding box center [1098, 163] width 54 height 14
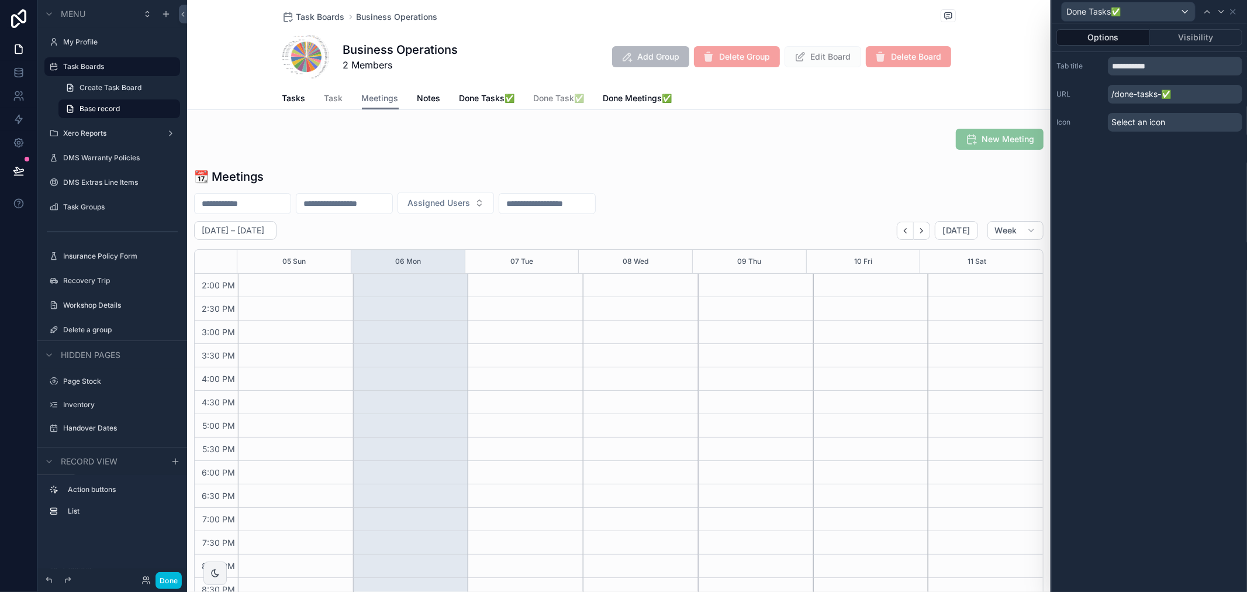
click at [1185, 38] on button "Visibility" at bounding box center [1196, 37] width 93 height 16
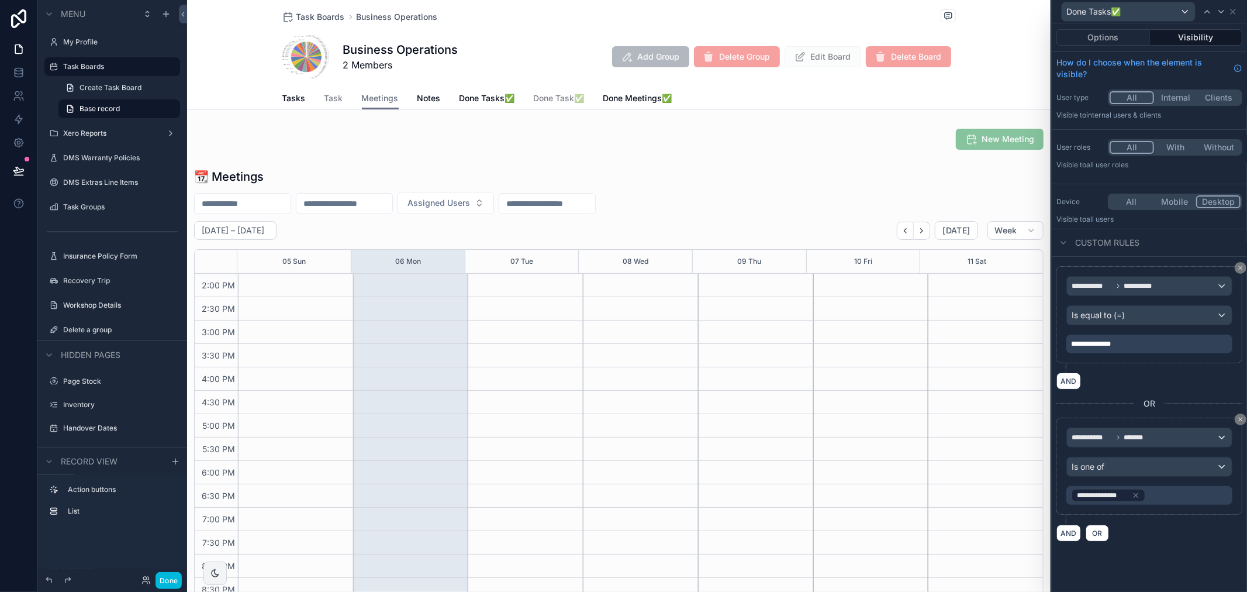
click at [1223, 206] on button "Desktop" at bounding box center [1218, 201] width 44 height 13
drag, startPoint x: 416, startPoint y: 90, endPoint x: 413, endPoint y: 95, distance: 6.0
click at [418, 92] on link "Notes" at bounding box center [429, 99] width 23 height 23
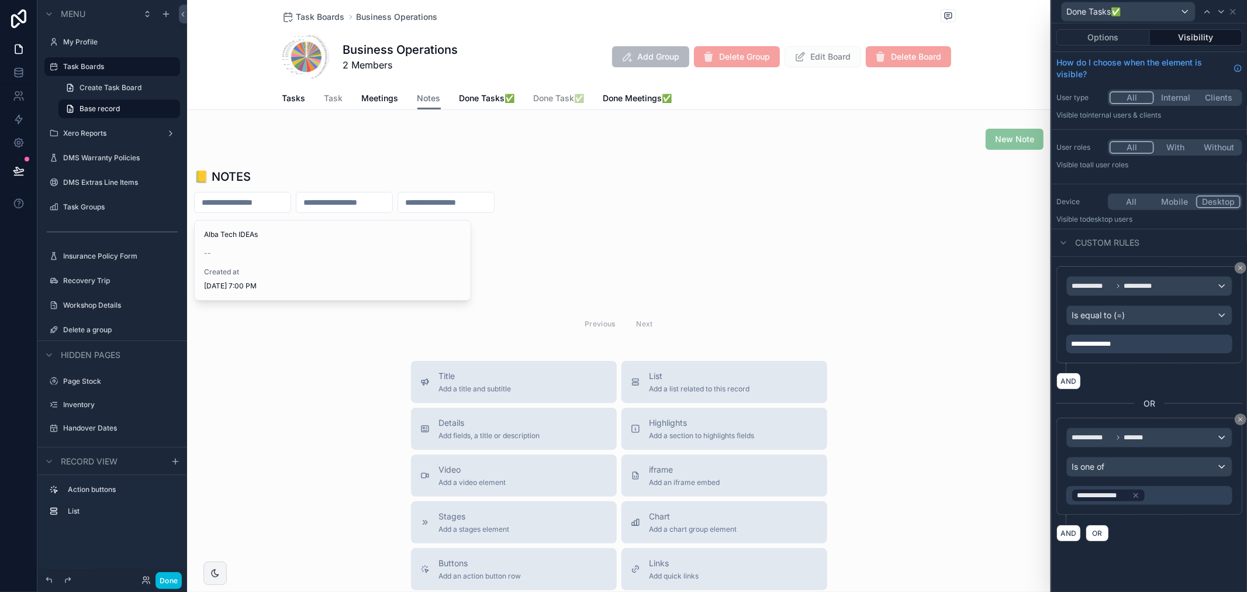
click at [574, 244] on div "scrollable content" at bounding box center [619, 253] width 864 height 178
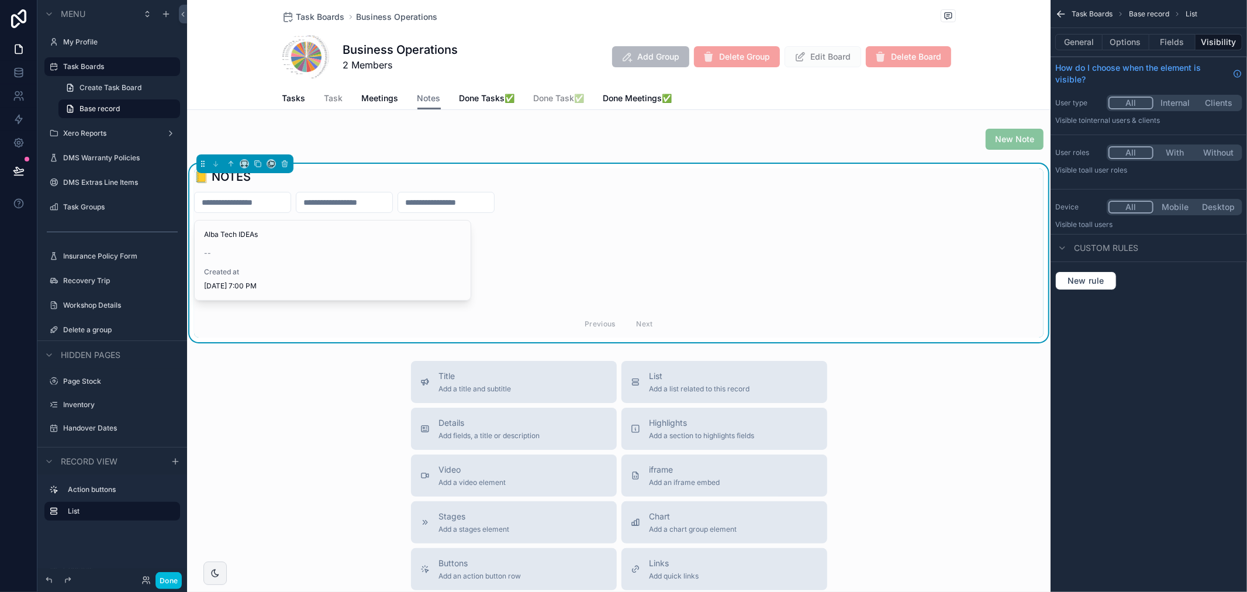
click at [1084, 41] on button "General" at bounding box center [1078, 42] width 47 height 16
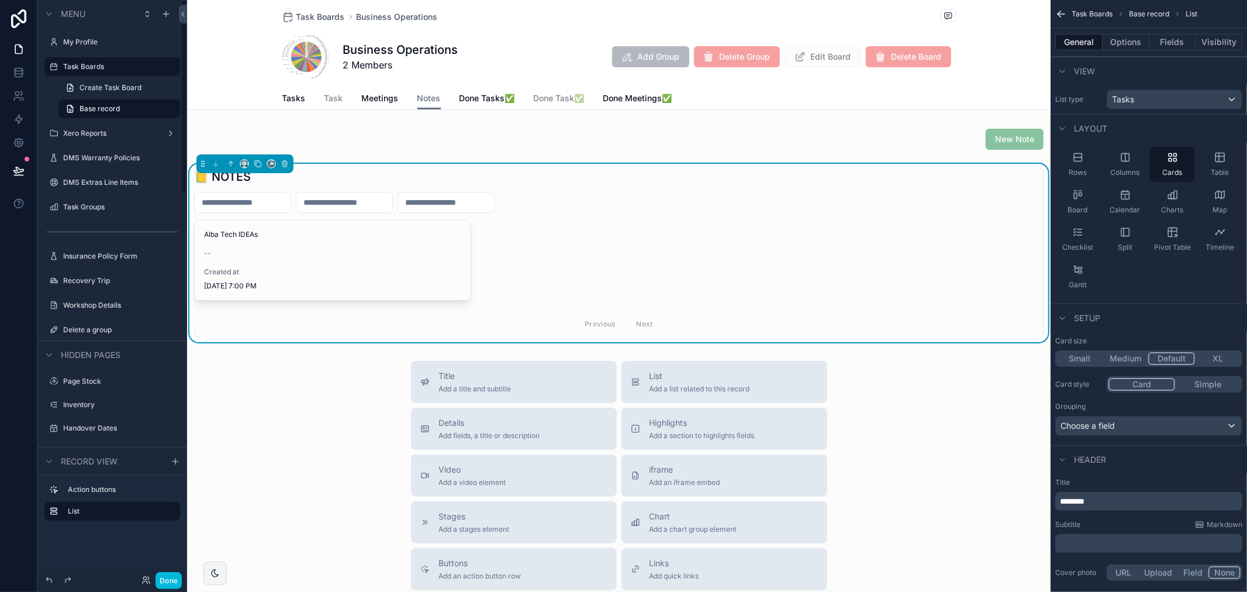
click at [166, 572] on button "Done" at bounding box center [169, 580] width 26 height 17
